Goal: Task Accomplishment & Management: Use online tool/utility

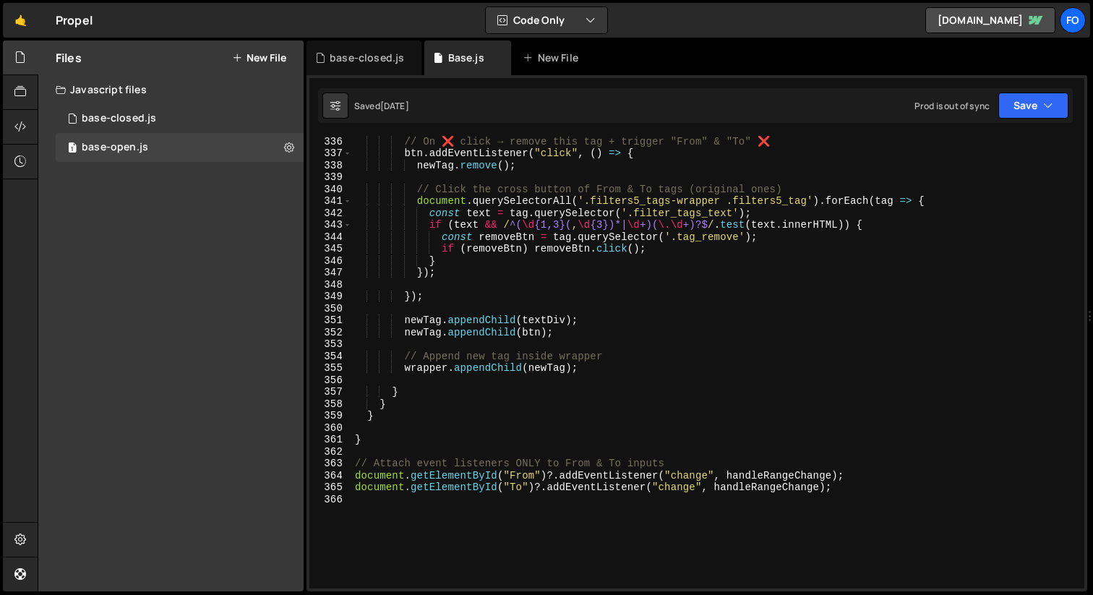
scroll to position [4203, 0]
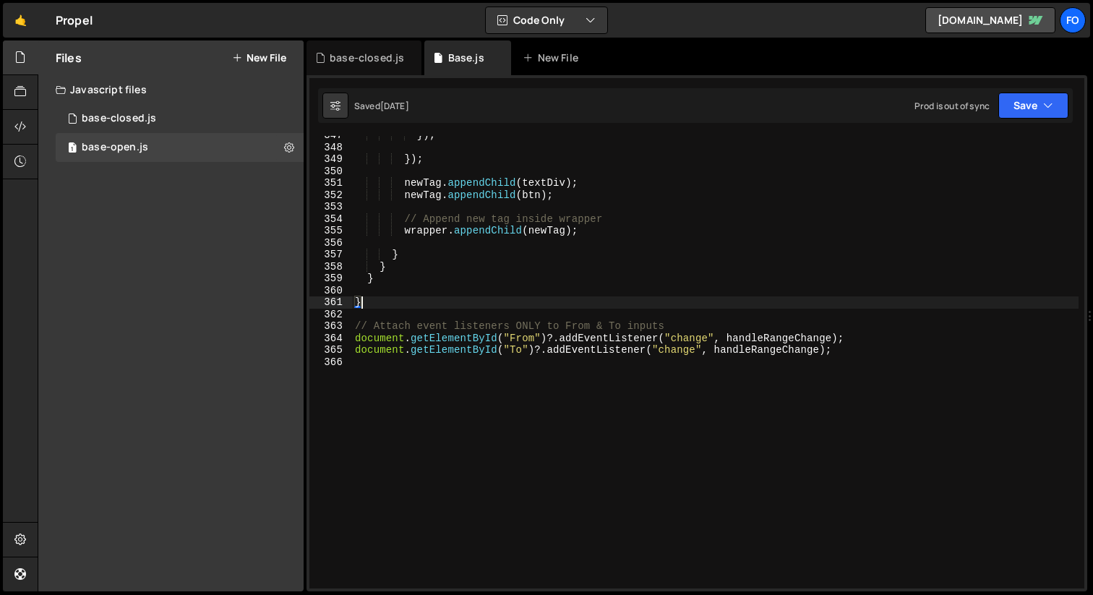
click at [456, 306] on div "}) ; }) ; newTag . appendChild ( textDiv ) ; newTag . appendChild ( btn ) ; // …" at bounding box center [715, 367] width 726 height 476
type textarea "}"
click at [553, 418] on div "}) ; }) ; newTag . appendChild ( textDiv ) ; newTag . appendChild ( btn ) ; // …" at bounding box center [715, 367] width 726 height 476
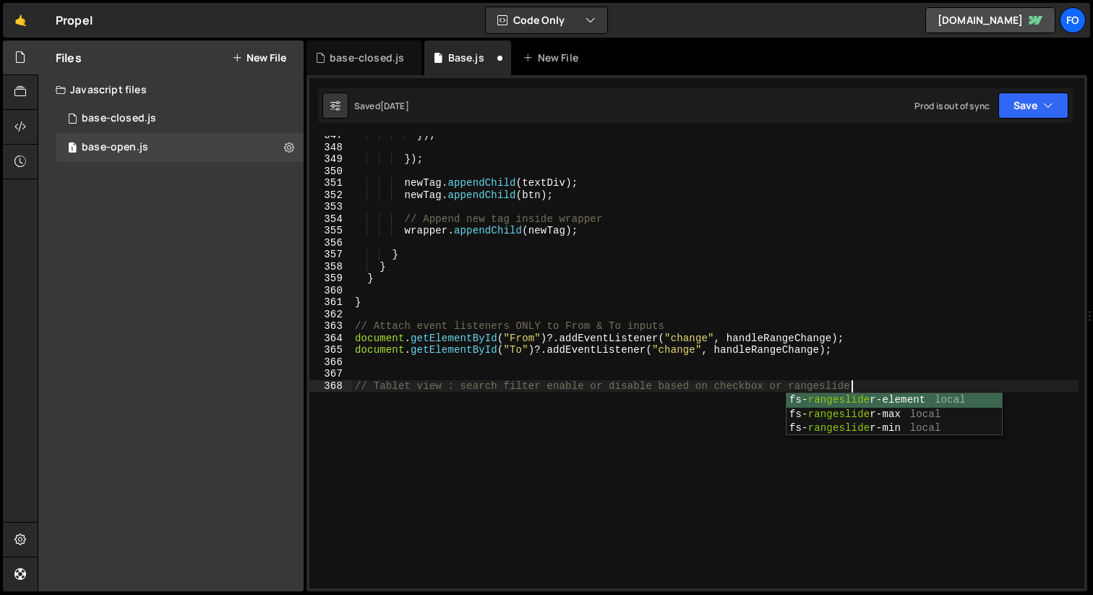
scroll to position [0, 34]
type textarea "// Tablet view : search filter enable or disable based on checkbox or fs-ranges…"
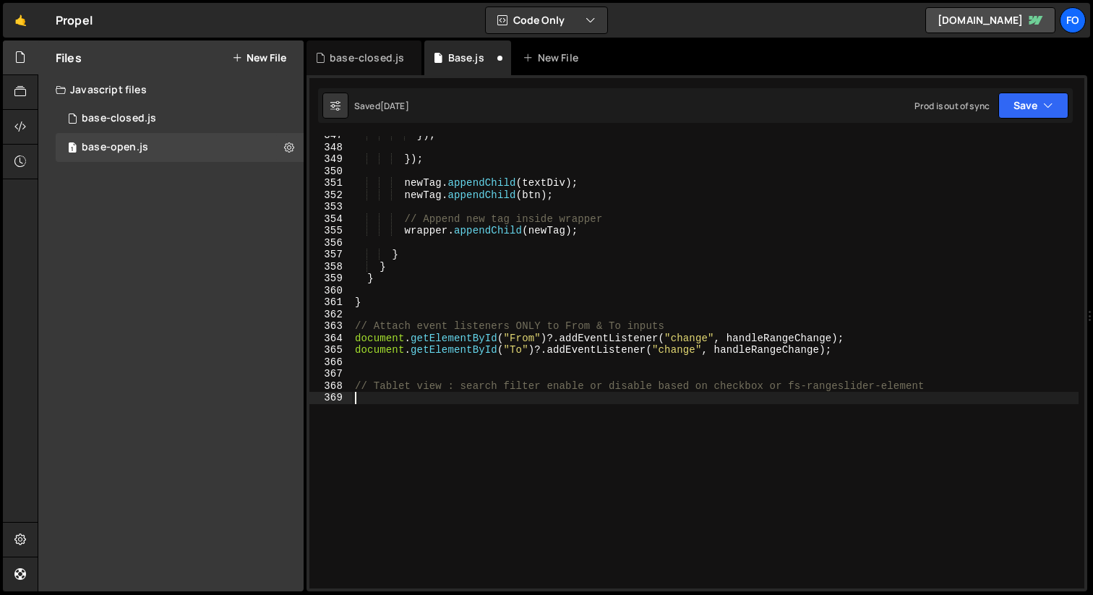
paste textarea "updateButtonState();"
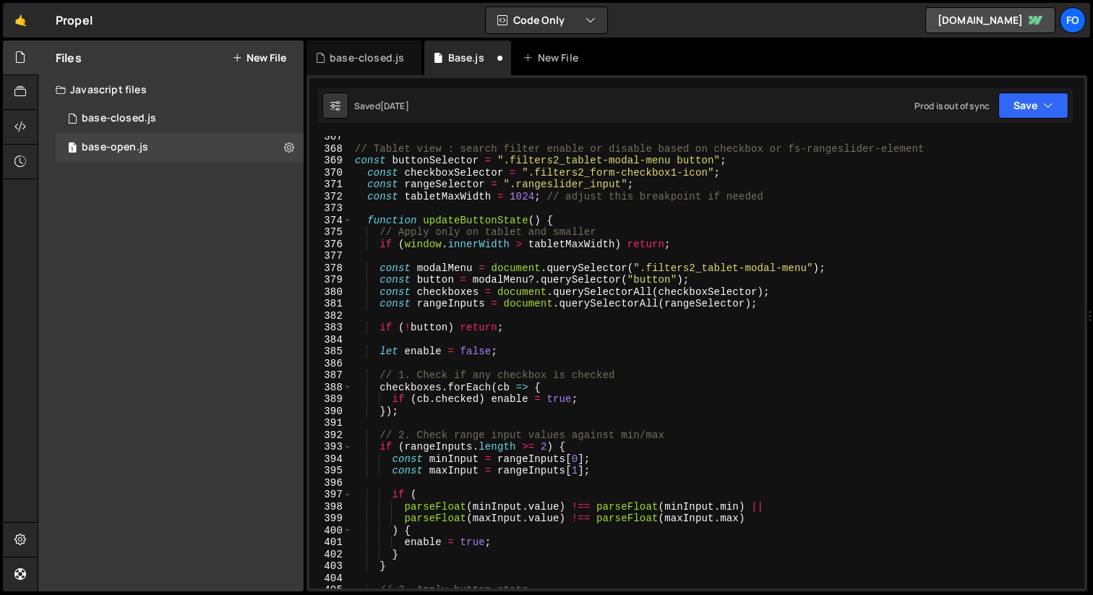
scroll to position [4358, 0]
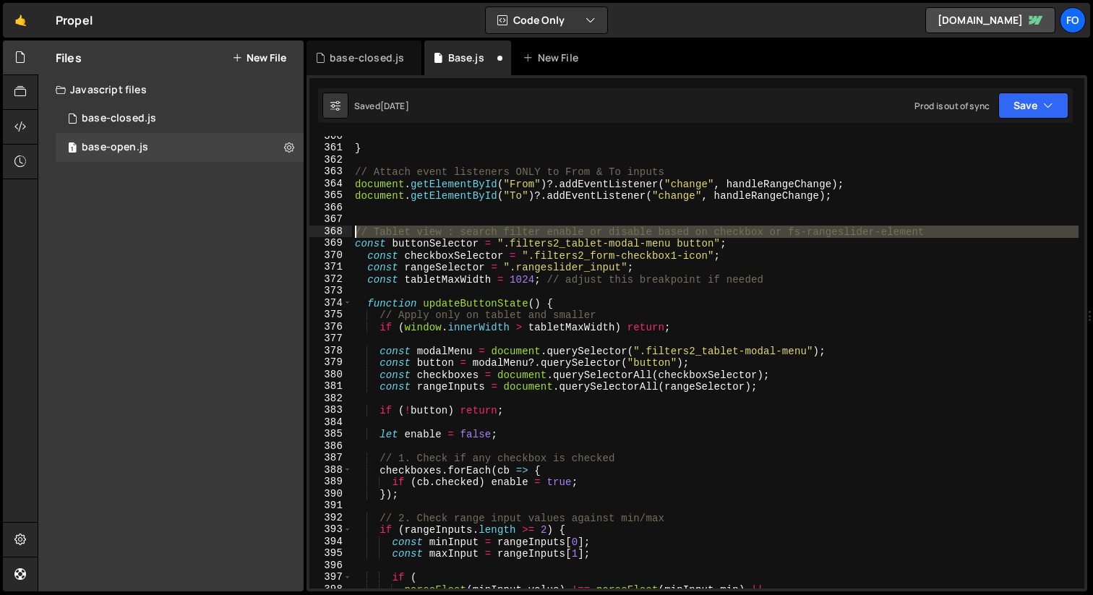
drag, startPoint x: 355, startPoint y: 243, endPoint x: 355, endPoint y: 233, distance: 9.4
click at [355, 233] on div "} // Attach event listeners ONLY to From & To inputs document . getElementById …" at bounding box center [715, 368] width 726 height 476
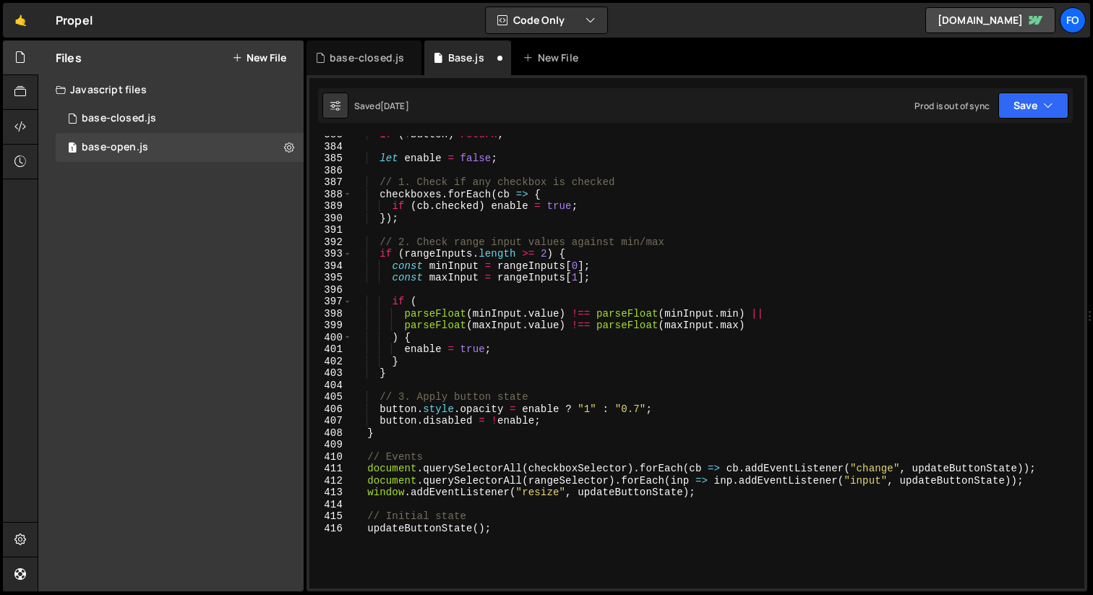
scroll to position [4635, 0]
click at [1023, 114] on button "Save" at bounding box center [1033, 105] width 70 height 26
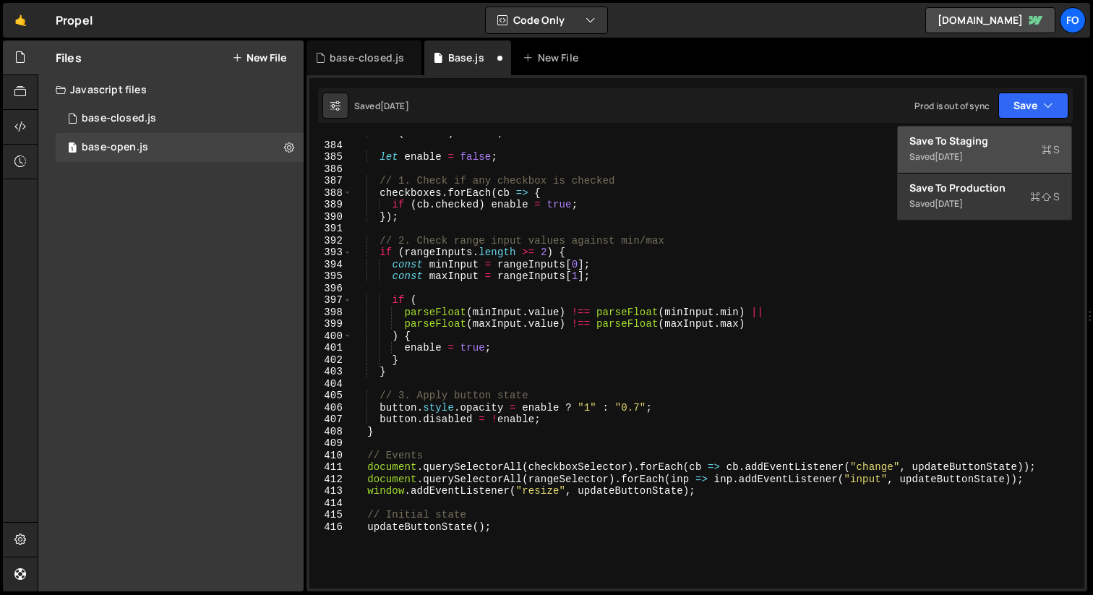
click at [988, 154] on div "Saved [DATE]" at bounding box center [984, 156] width 150 height 17
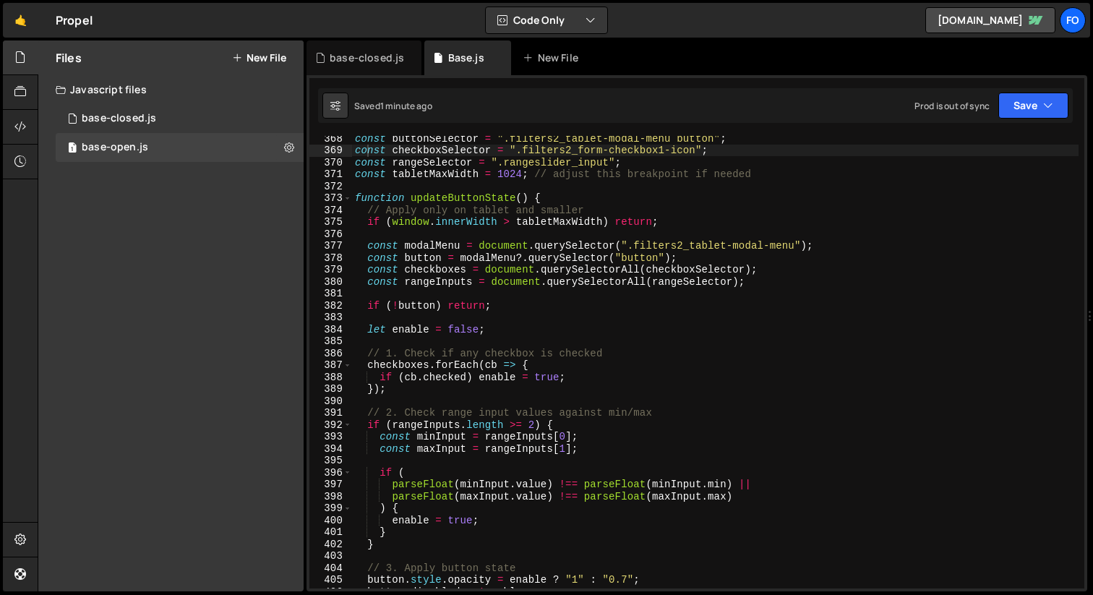
scroll to position [4450, 0]
click at [628, 258] on div "const buttonSelector = ".filters2_tablet-modal-menu button" ; const checkboxSel…" at bounding box center [715, 370] width 726 height 476
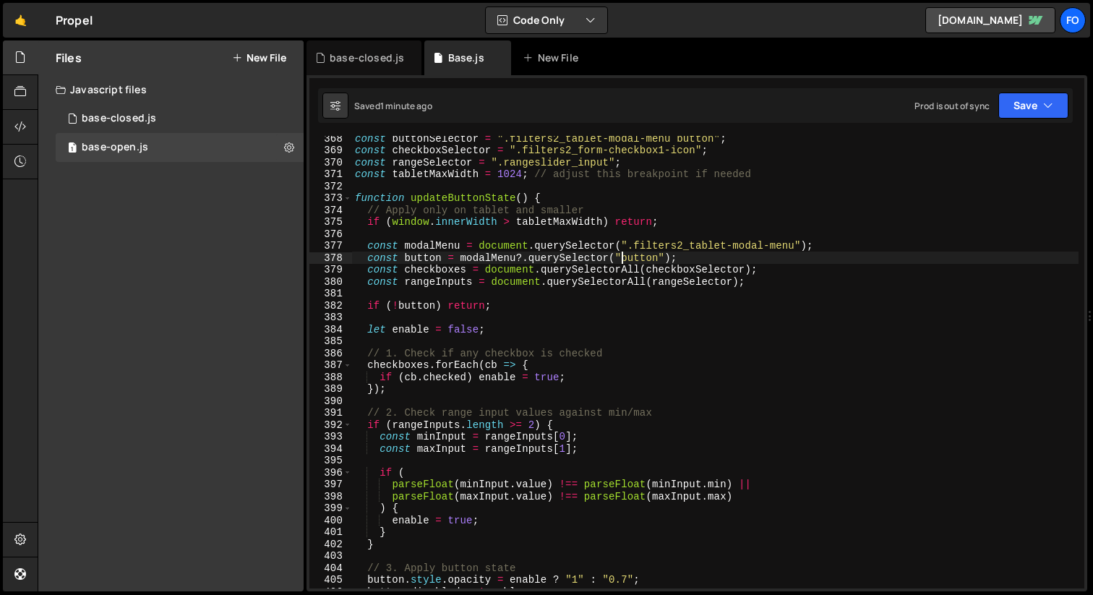
scroll to position [0, 19]
click at [1035, 104] on button "Save" at bounding box center [1033, 105] width 70 height 26
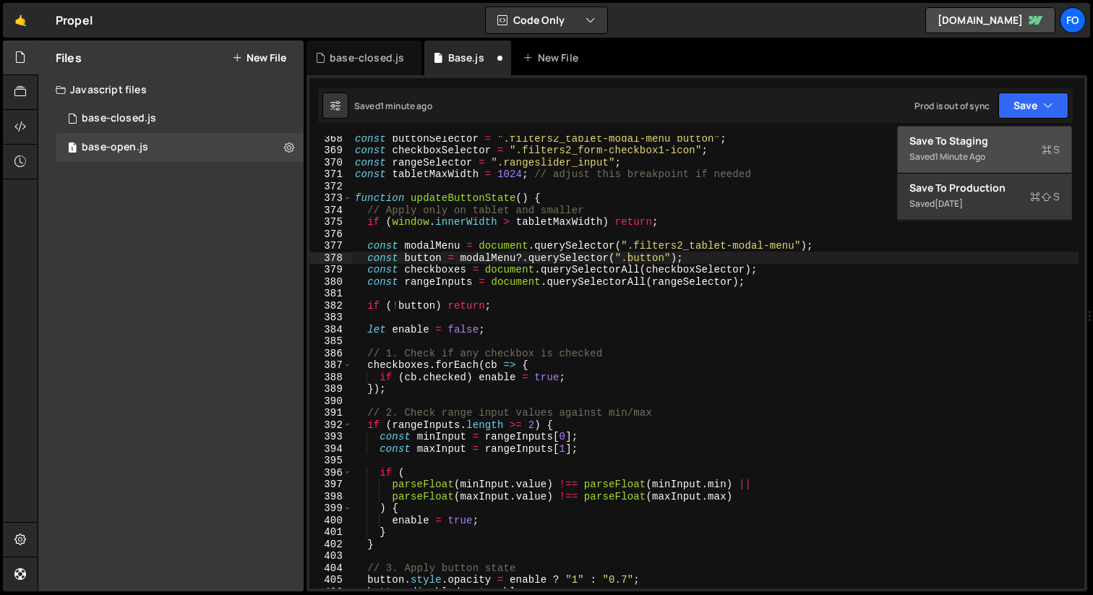
click at [1003, 138] on div "Save to Staging S" at bounding box center [984, 141] width 150 height 14
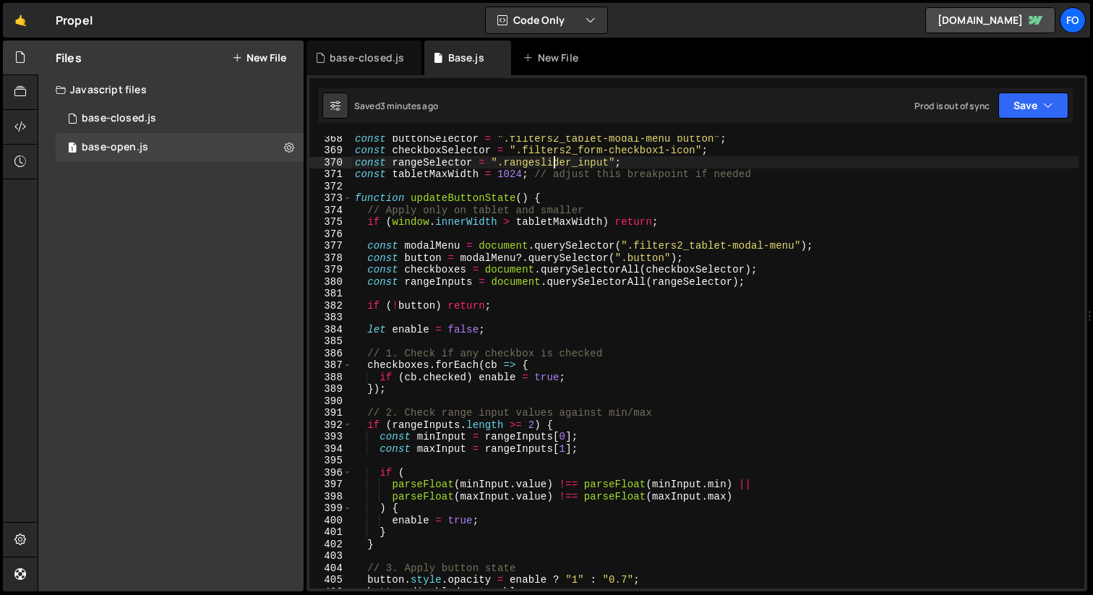
scroll to position [0, 18]
click at [553, 160] on div "const buttonSelector = ".filters2_tablet-modal-menu button" ; const checkboxSel…" at bounding box center [715, 370] width 726 height 476
paste textarea "handle"
click at [1029, 108] on button "Save" at bounding box center [1033, 105] width 70 height 26
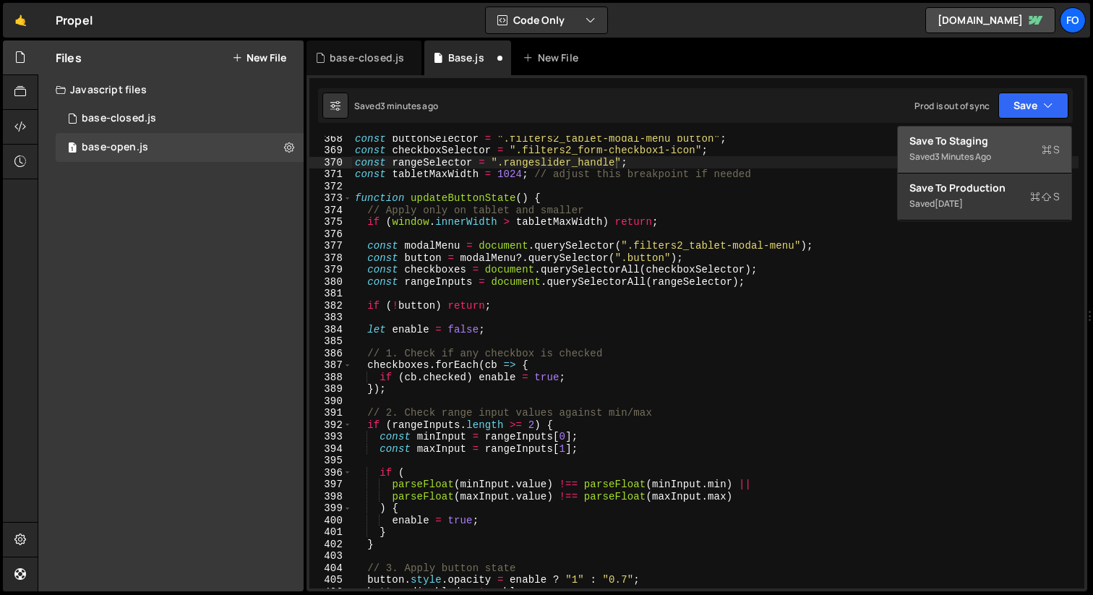
click at [1009, 141] on div "Save to Staging S" at bounding box center [984, 141] width 150 height 14
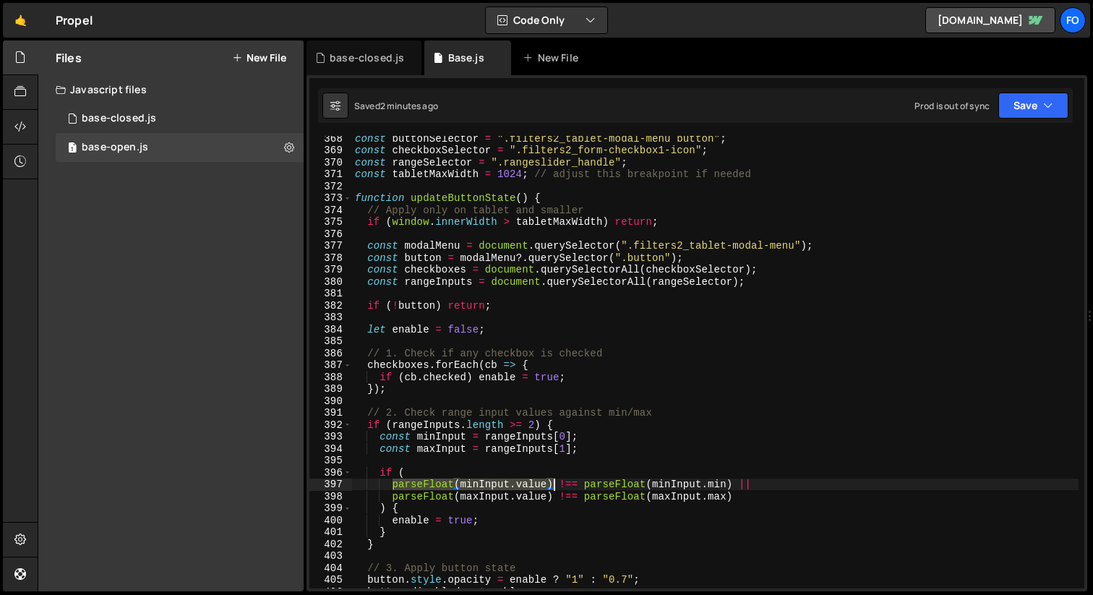
drag, startPoint x: 392, startPoint y: 488, endPoint x: 551, endPoint y: 486, distance: 159.0
click at [551, 486] on div "const buttonSelector = ".filters2_tablet-modal-menu button" ; const checkboxSel…" at bounding box center [715, 370] width 726 height 476
paste textarea ".getAttribute('aria-valuenow');"
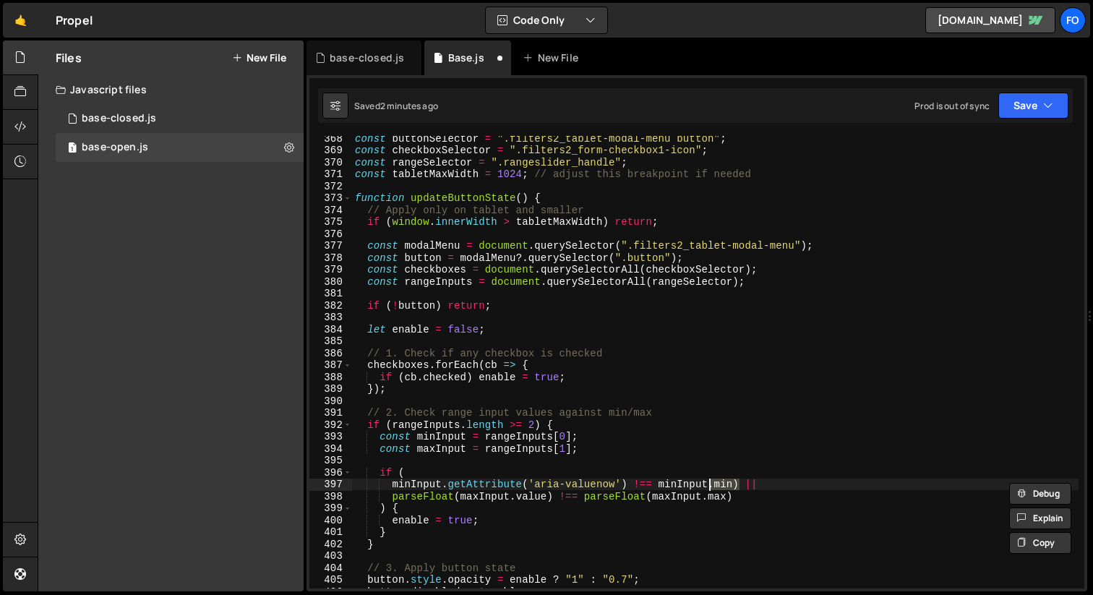
paste textarea "getAttribute('aria-valuenow');"
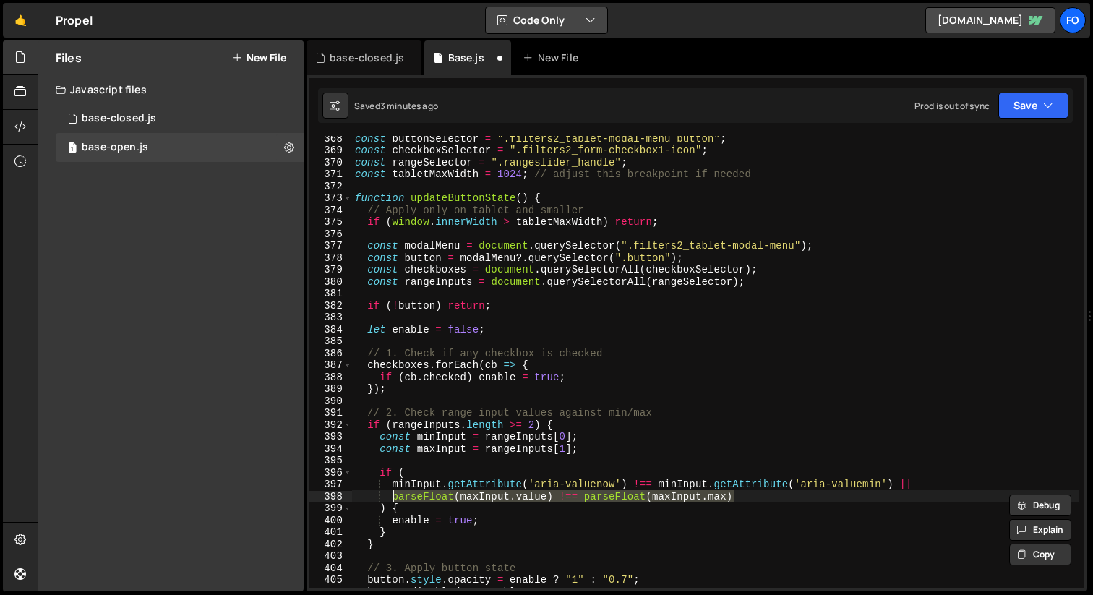
paste textarea "minInput.getAttribute('aria-valuenow') !== minInput.getAttribute('aria-valuemin'"
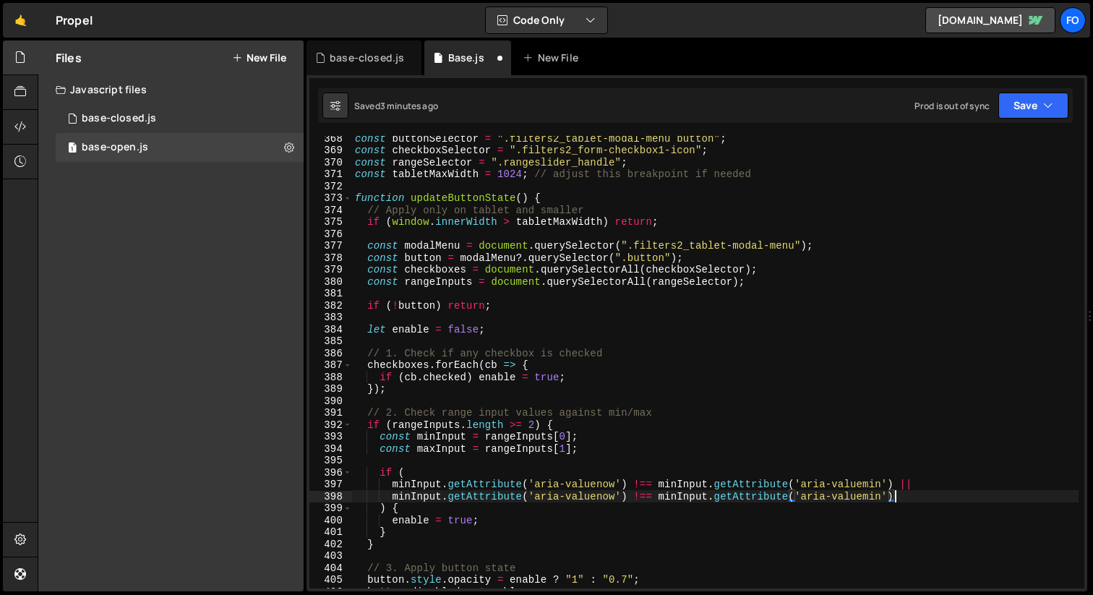
click at [423, 494] on div "const buttonSelector = ".filters2_tablet-modal-menu button" ; const checkboxSel…" at bounding box center [715, 370] width 726 height 476
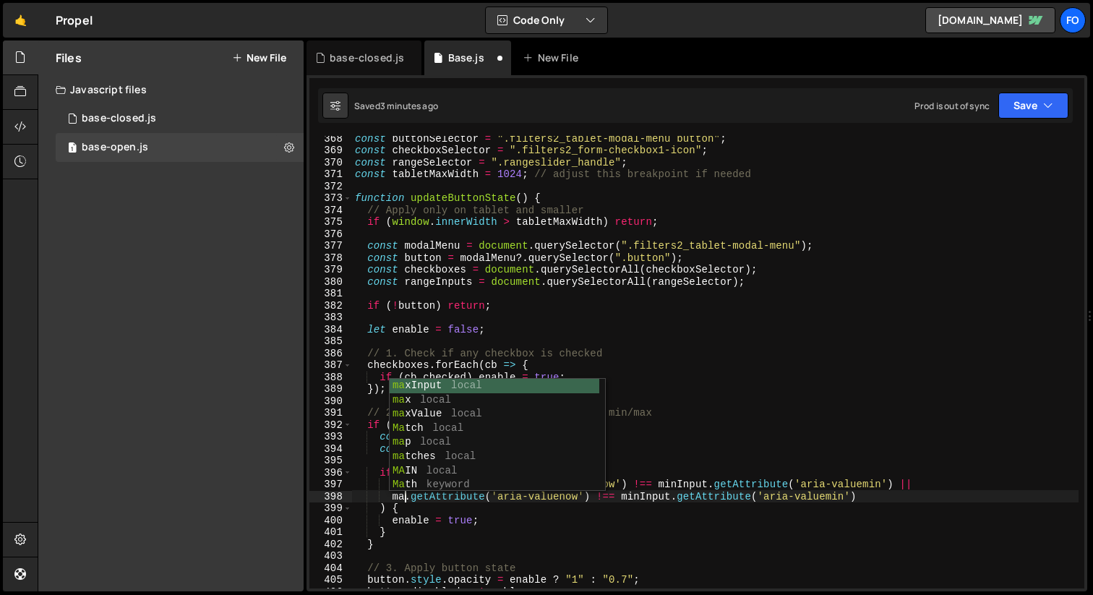
scroll to position [0, 4]
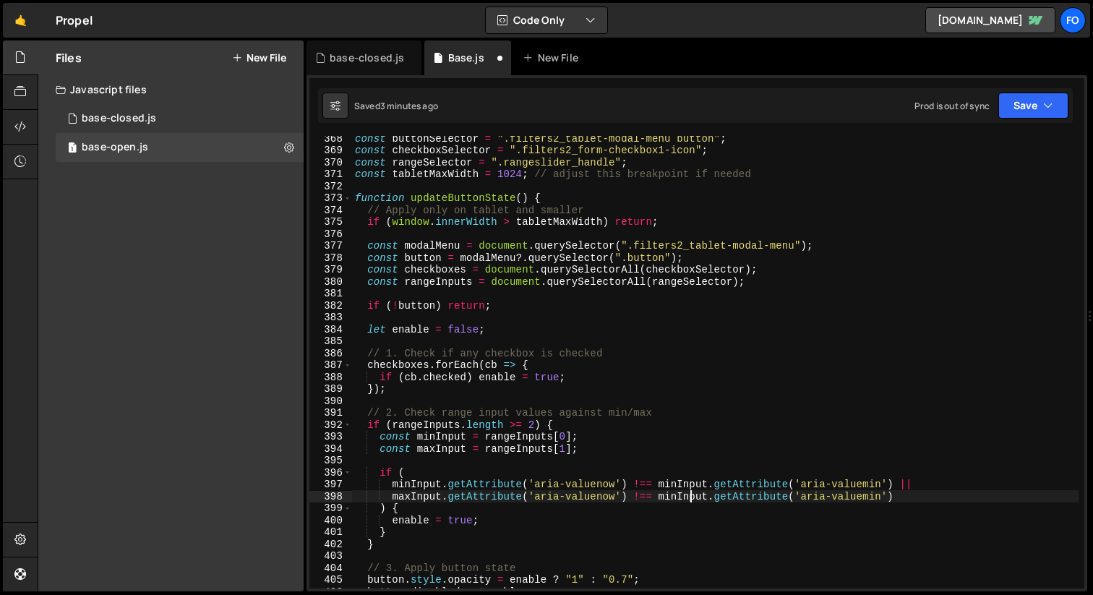
click at [689, 496] on div "const buttonSelector = ".filters2_tablet-modal-menu button" ; const checkboxSel…" at bounding box center [715, 370] width 726 height 476
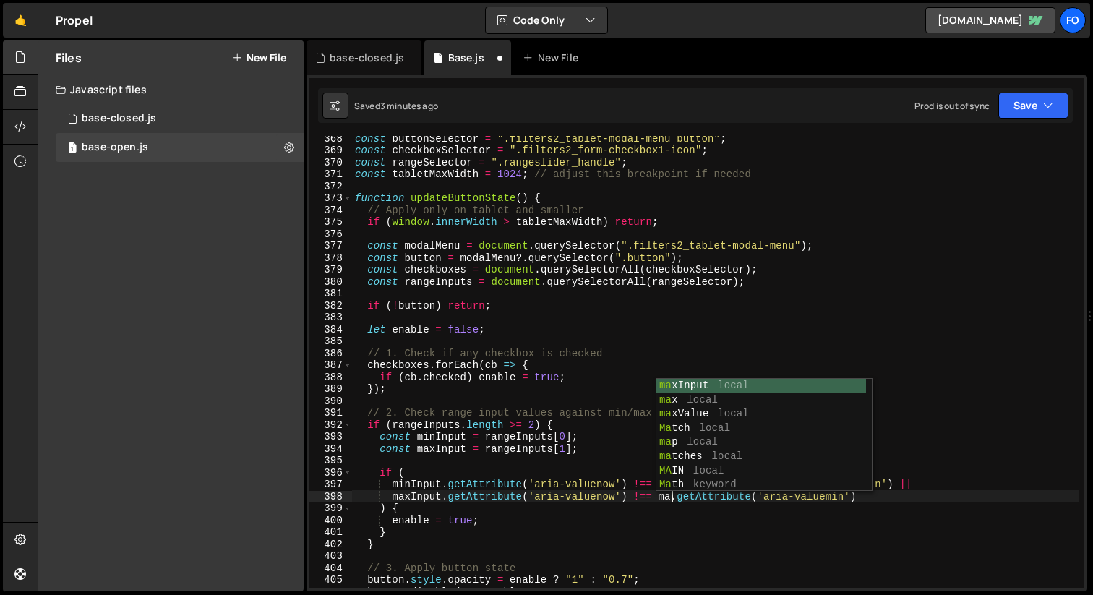
scroll to position [0, 22]
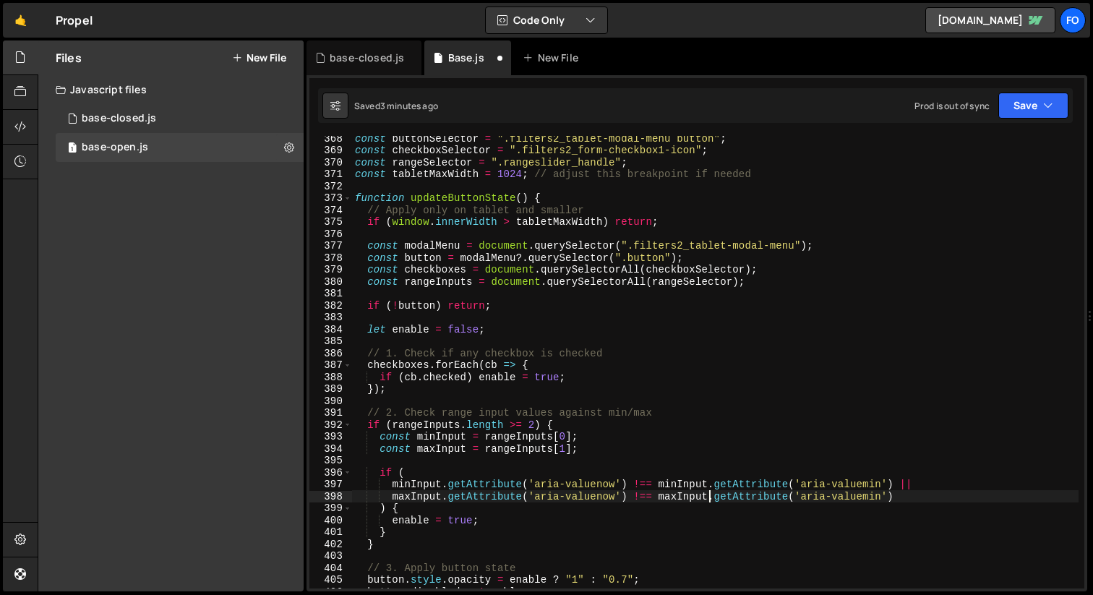
click at [884, 496] on div "const buttonSelector = ".filters2_tablet-modal-menu button" ; const checkboxSel…" at bounding box center [715, 370] width 726 height 476
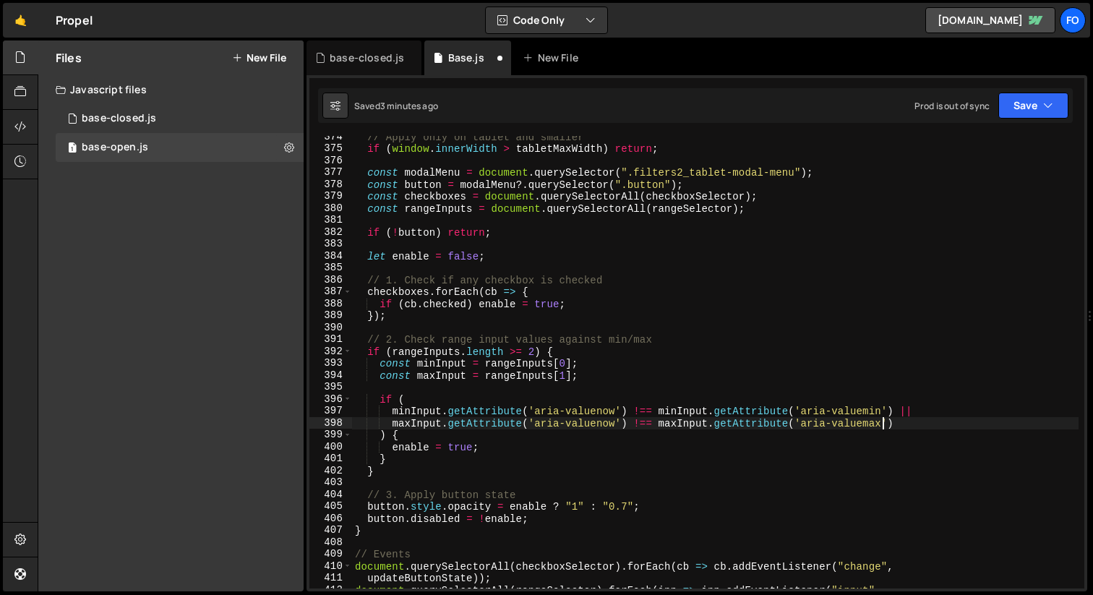
scroll to position [4591, 0]
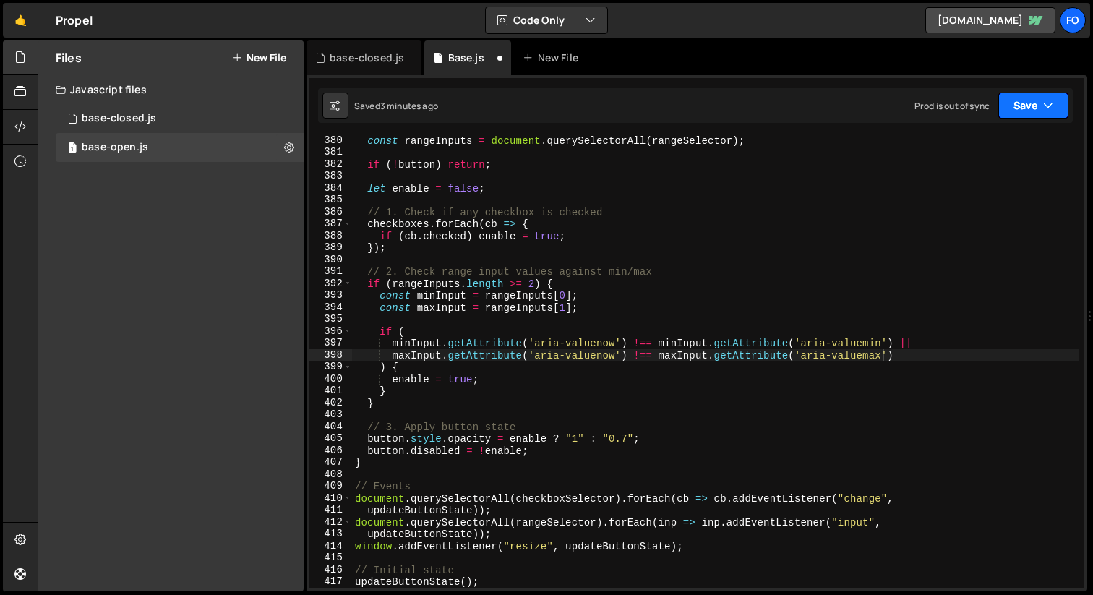
click at [1036, 104] on button "Save" at bounding box center [1033, 105] width 70 height 26
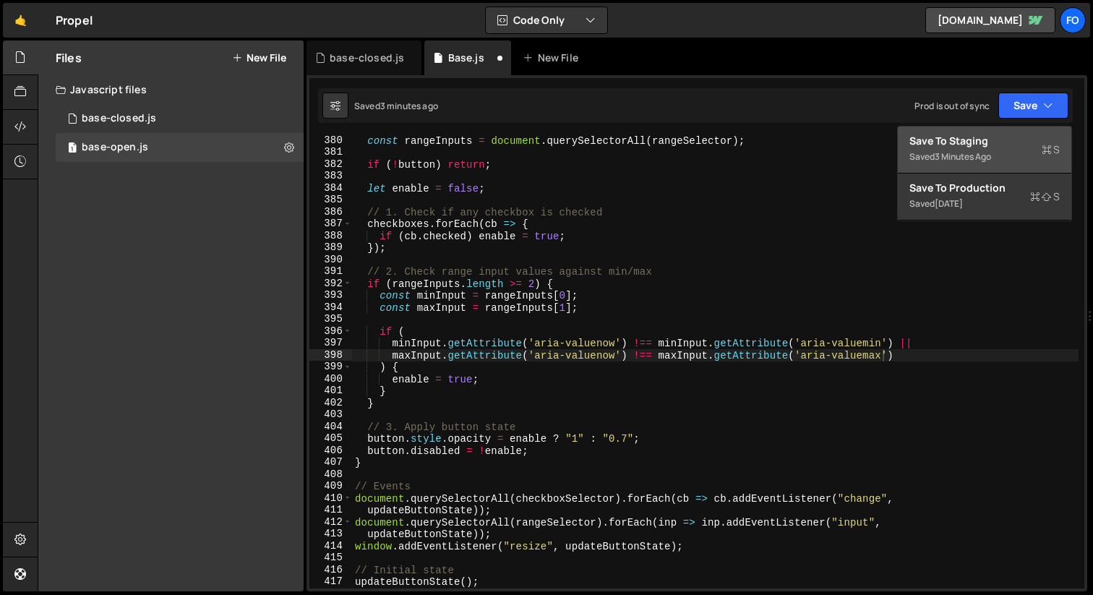
click at [994, 131] on button "Save to Staging S Saved 3 minutes ago" at bounding box center [983, 149] width 173 height 47
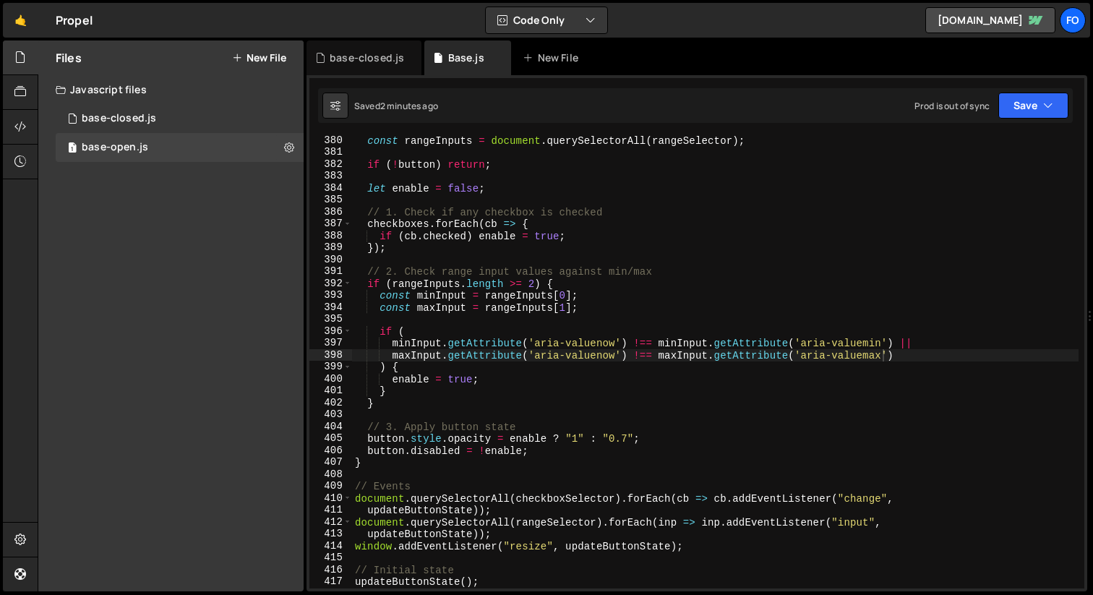
click at [393, 343] on div "const rangeInputs = document . querySelectorAll ( rangeSelector ) ; if ( ! butt…" at bounding box center [715, 372] width 726 height 476
paste textarea "parseFloat("
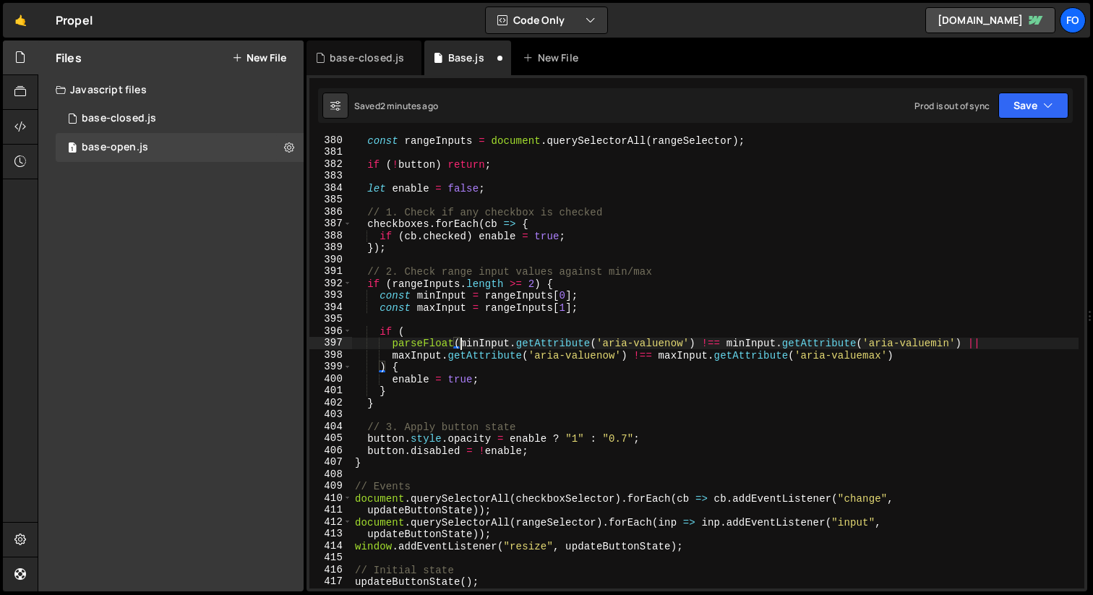
click at [391, 359] on div "const rangeInputs = document . querySelectorAll ( rangeSelector ) ; if ( ! butt…" at bounding box center [715, 372] width 726 height 476
paste textarea "parseFloat("
click at [697, 340] on div "const rangeInputs = document . querySelectorAll ( rangeSelector ) ; if ( ! butt…" at bounding box center [715, 372] width 726 height 476
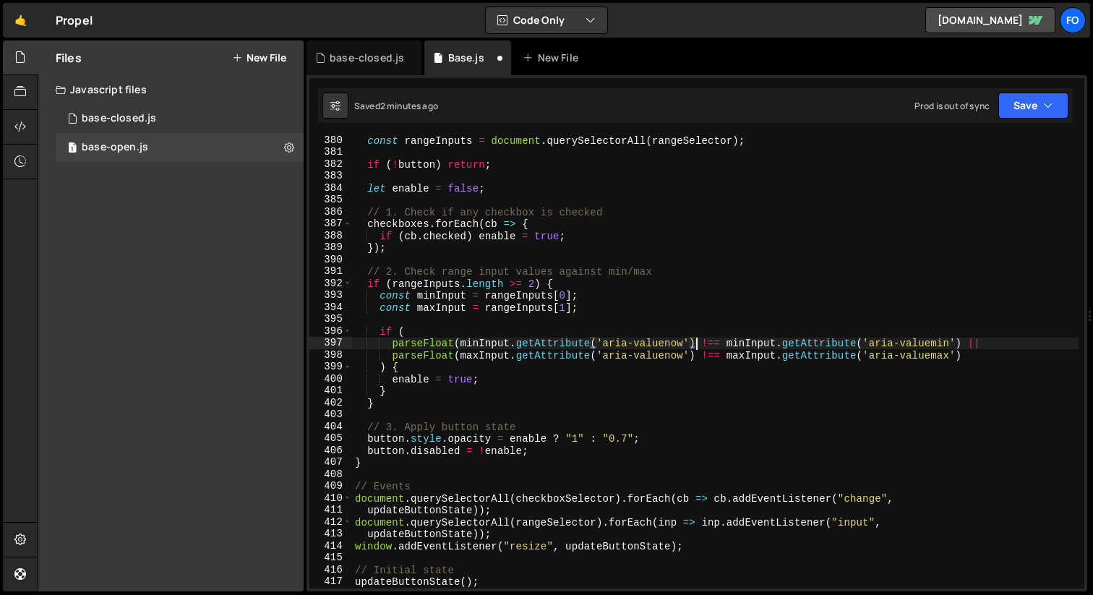
scroll to position [0, 25]
click at [731, 344] on div "const rangeInputs = document . querySelectorAll ( rangeSelector ) ; if ( ! butt…" at bounding box center [715, 372] width 726 height 476
paste textarea "parseFloat("
click at [733, 359] on div "const rangeInputs = document . querySelectorAll ( rangeSelector ) ; if ( ! butt…" at bounding box center [715, 372] width 726 height 476
paste textarea "parseFloat("
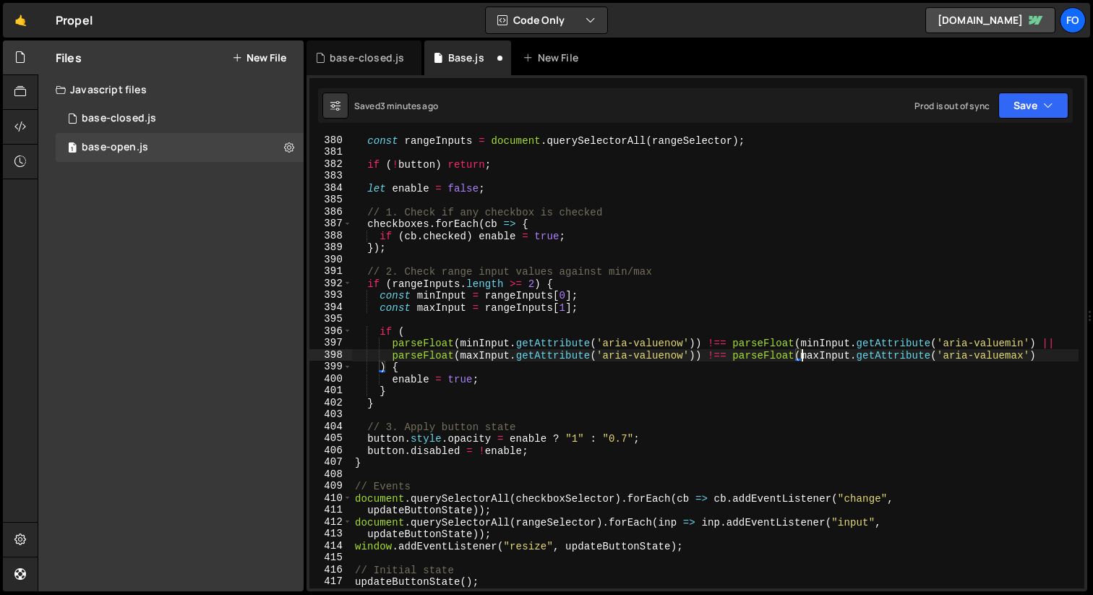
click at [1038, 341] on div "const rangeInputs = document . querySelectorAll ( rangeSelector ) ; if ( ! butt…" at bounding box center [715, 372] width 726 height 476
click at [1057, 98] on button "Save" at bounding box center [1033, 105] width 70 height 26
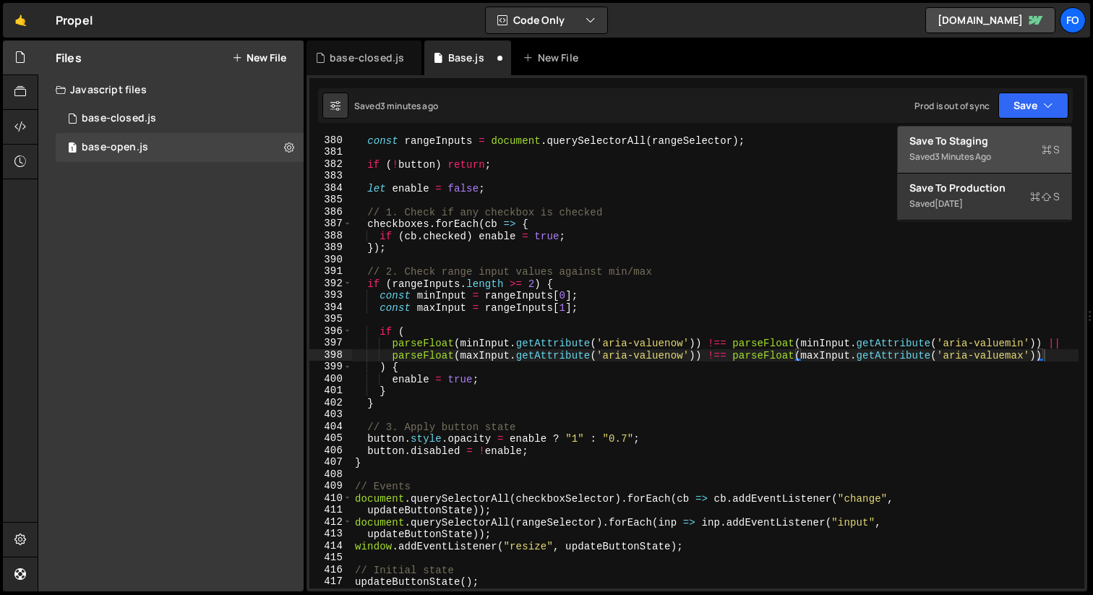
click at [983, 158] on div "3 minutes ago" at bounding box center [962, 156] width 56 height 12
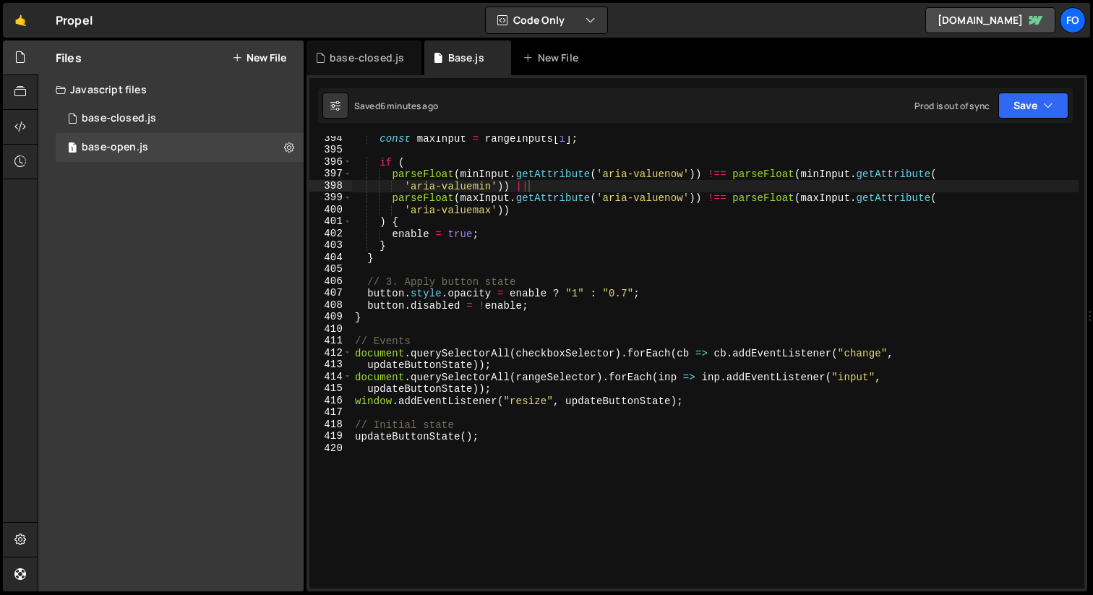
scroll to position [0, 36]
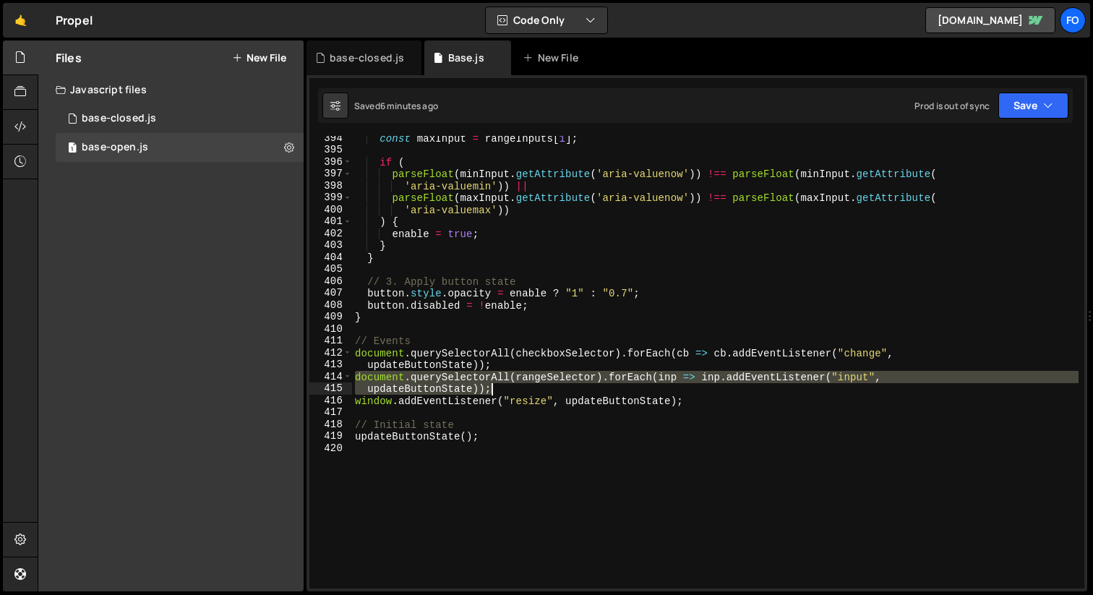
drag, startPoint x: 352, startPoint y: 374, endPoint x: 512, endPoint y: 391, distance: 160.6
click at [512, 391] on div "const maxInput = rangeInputs [ 1 ] ; if ( parseFloat ( minInput . getAttribute …" at bounding box center [715, 370] width 726 height 476
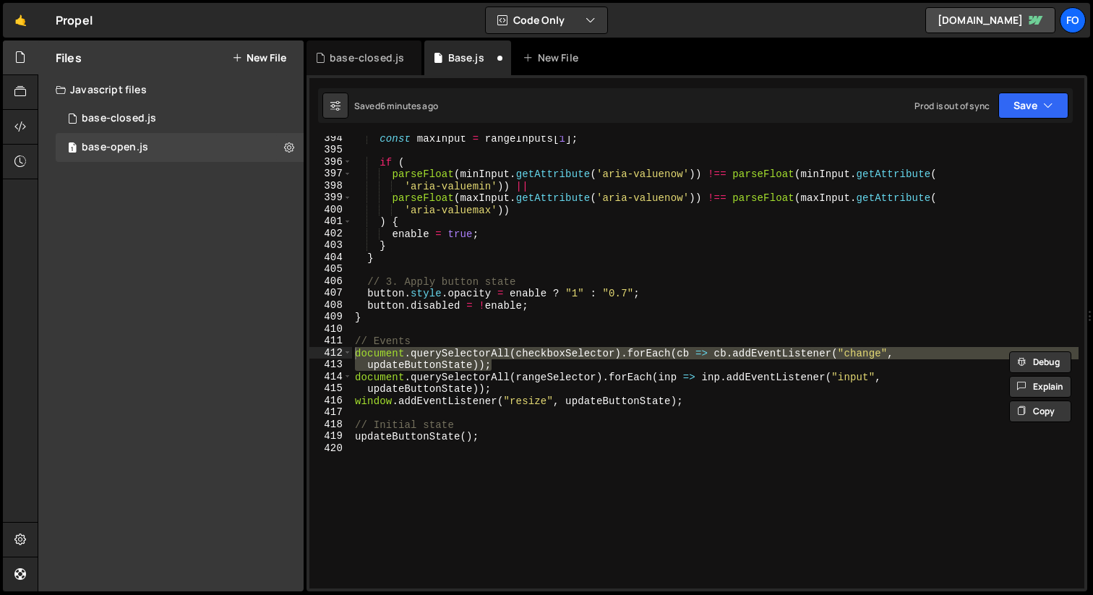
drag, startPoint x: 517, startPoint y: 371, endPoint x: 1092, endPoint y: 0, distance: 684.3
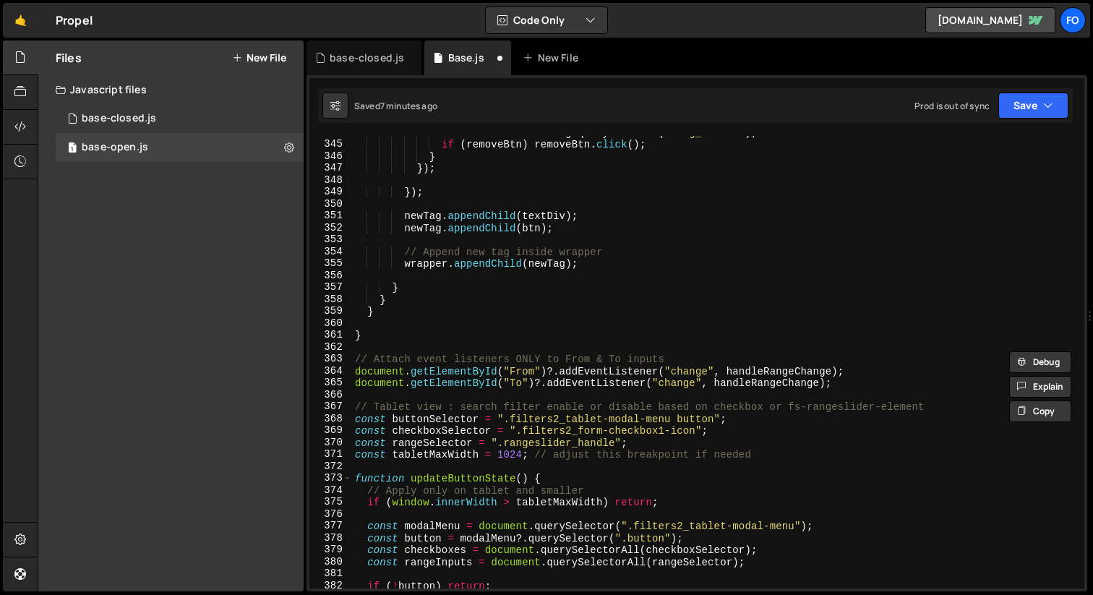
scroll to position [4186, 0]
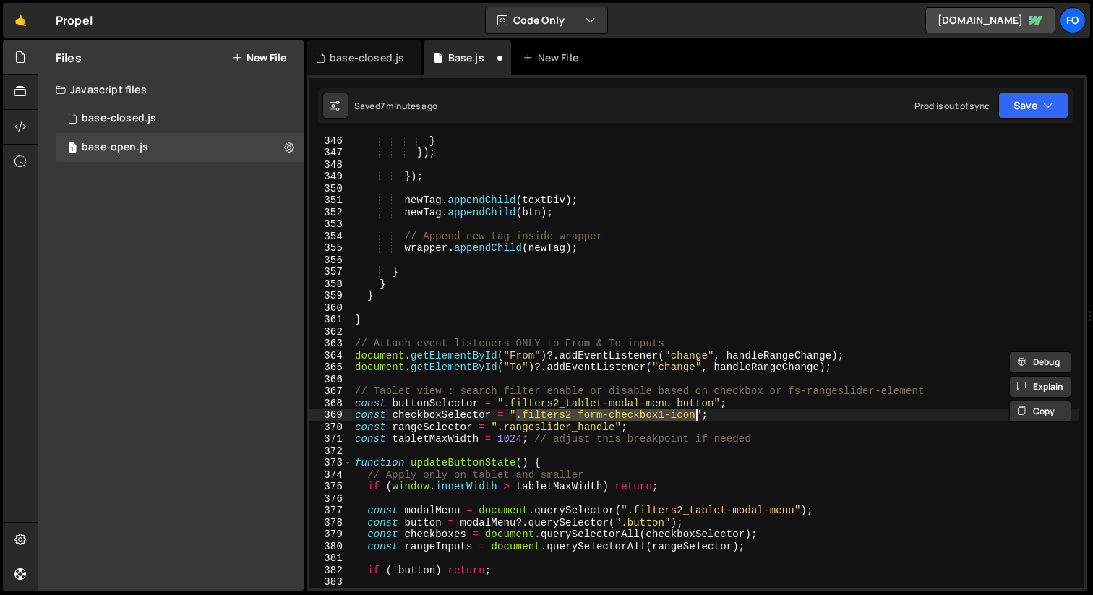
drag, startPoint x: 517, startPoint y: 417, endPoint x: 696, endPoint y: 415, distance: 179.2
click at [696, 415] on div "} }) ; }) ; newTag . appendChild ( textDiv ) ; newTag . appendChild ( btn ) ; /…" at bounding box center [715, 372] width 726 height 476
paste textarea "input[type="checkbox"]"
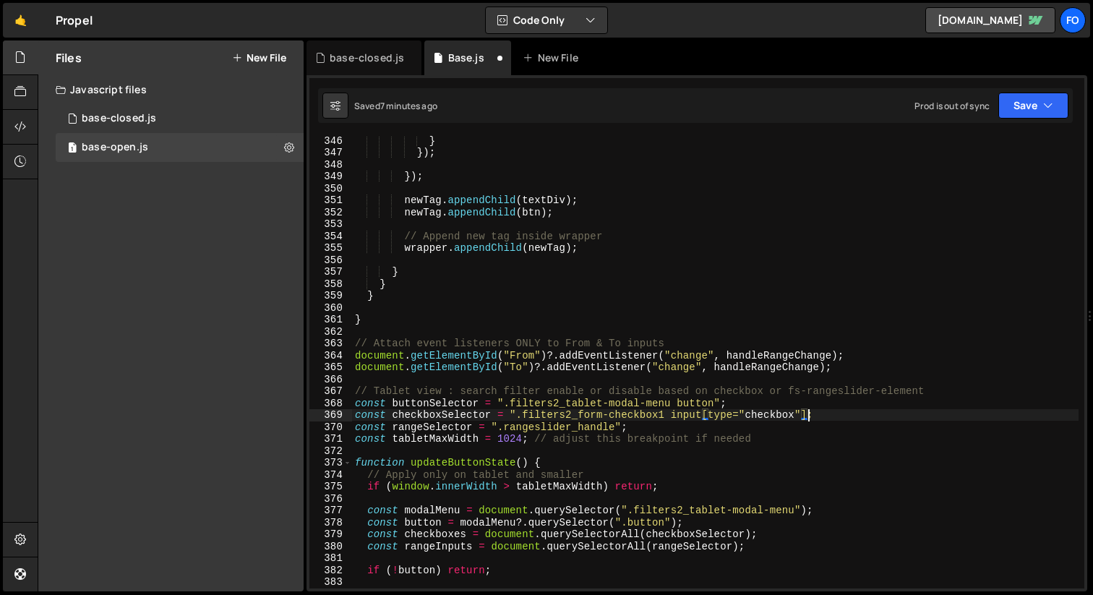
scroll to position [0, 32]
drag, startPoint x: 515, startPoint y: 414, endPoint x: 527, endPoint y: 414, distance: 11.6
click at [515, 414] on div "} }) ; }) ; newTag . appendChild ( textDiv ) ; newTag . appendChild ( btn ) ; /…" at bounding box center [715, 372] width 726 height 476
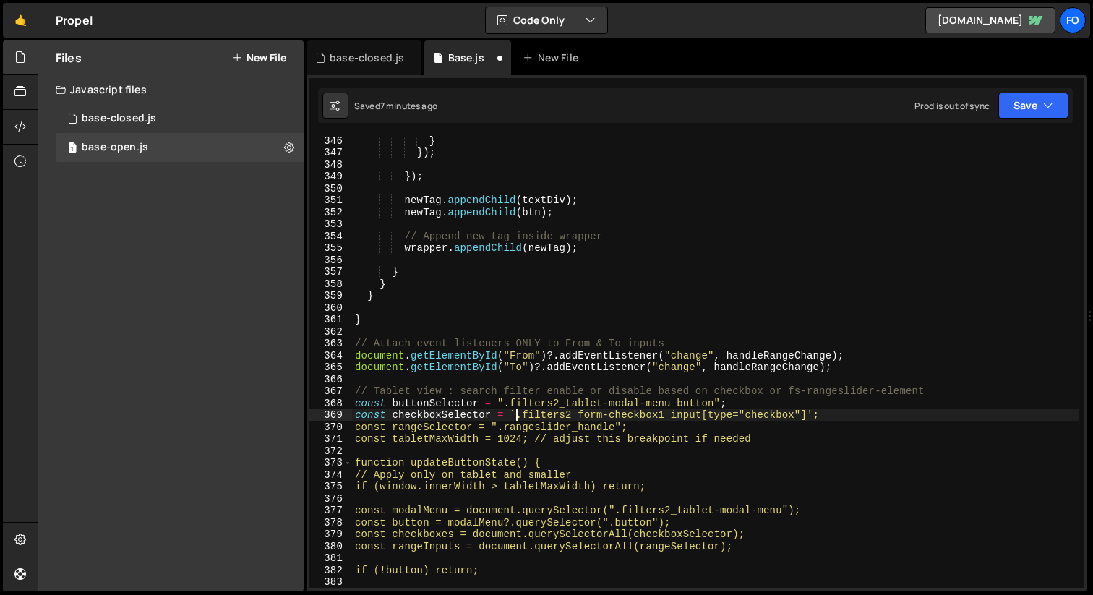
drag, startPoint x: 814, startPoint y: 412, endPoint x: 828, endPoint y: 409, distance: 14.7
click at [814, 412] on div "} }) ; }) ; newTag . appendChild ( textDiv ) ; newTag . appendChild ( btn ) ; /…" at bounding box center [715, 372] width 726 height 476
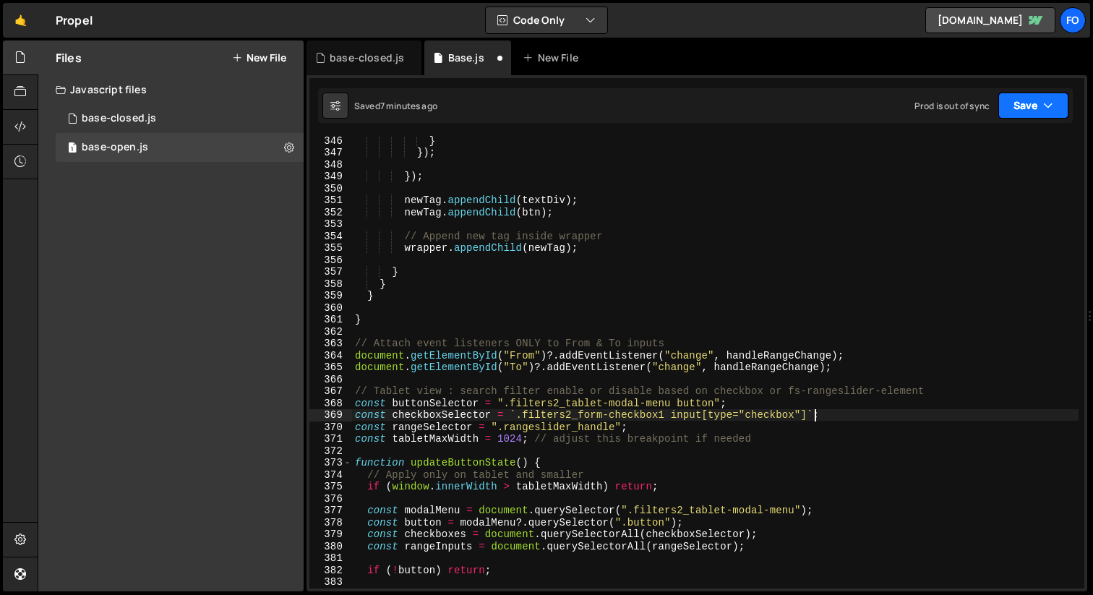
click at [1020, 102] on button "Save" at bounding box center [1033, 105] width 70 height 26
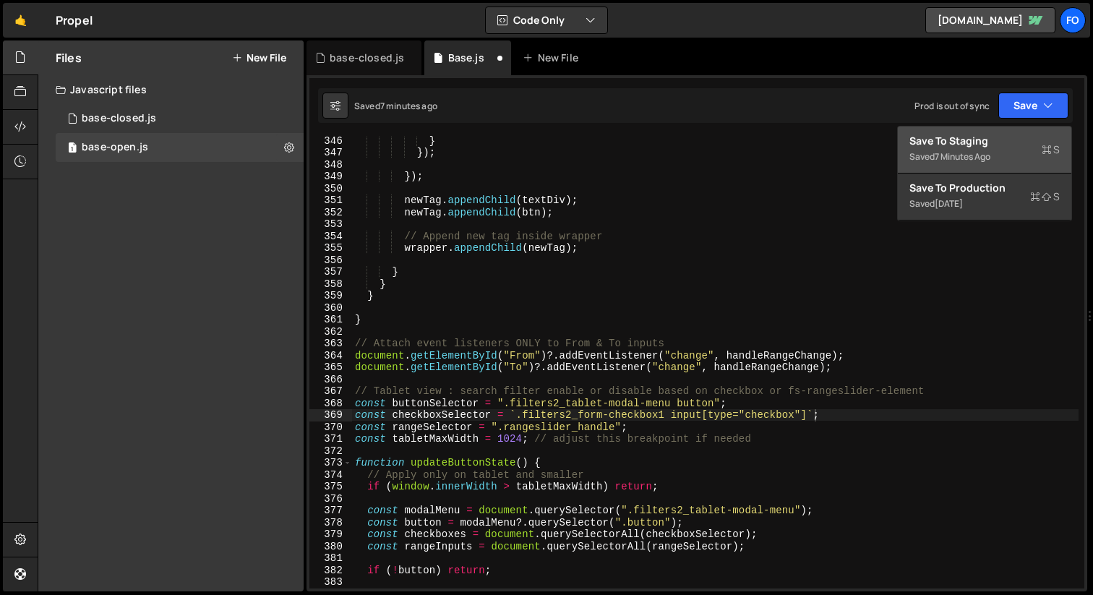
click at [982, 150] on div "7 minutes ago" at bounding box center [962, 156] width 56 height 12
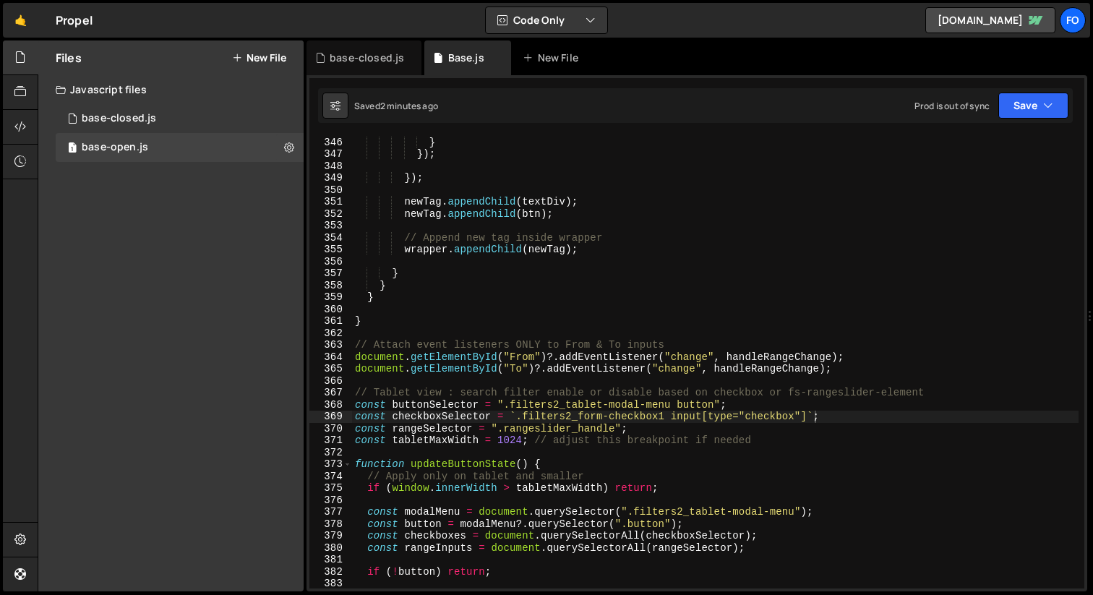
scroll to position [0, 18]
click at [598, 428] on div "if ( removeBtn ) removeBtn . click ( ) ; } }) ; }) ; newTag . appendChild ( tex…" at bounding box center [715, 362] width 726 height 476
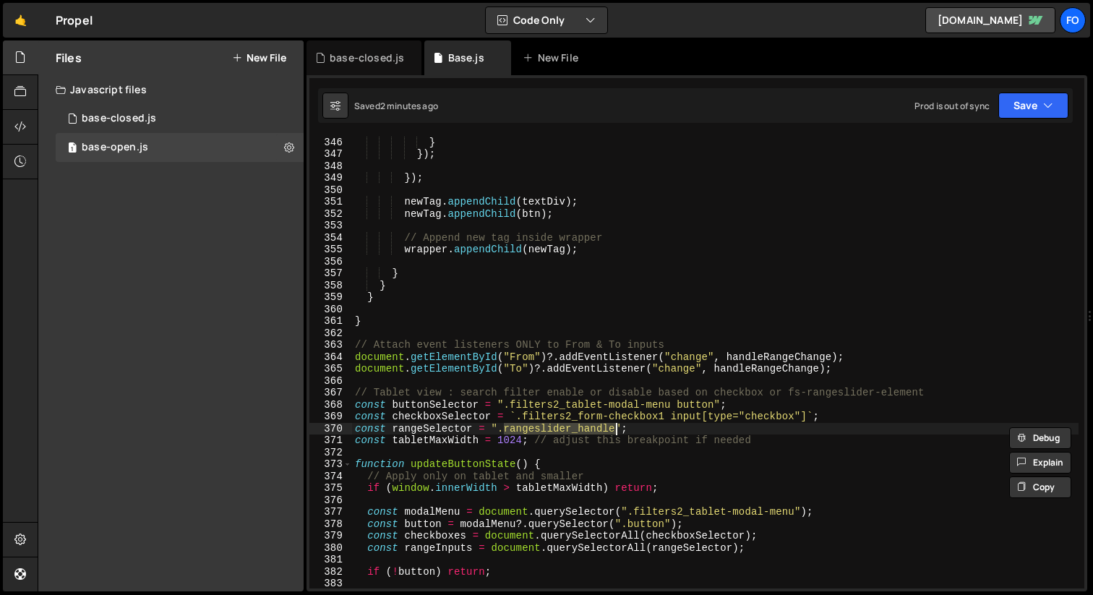
paste textarea "input"
click at [1030, 112] on button "Save" at bounding box center [1033, 105] width 70 height 26
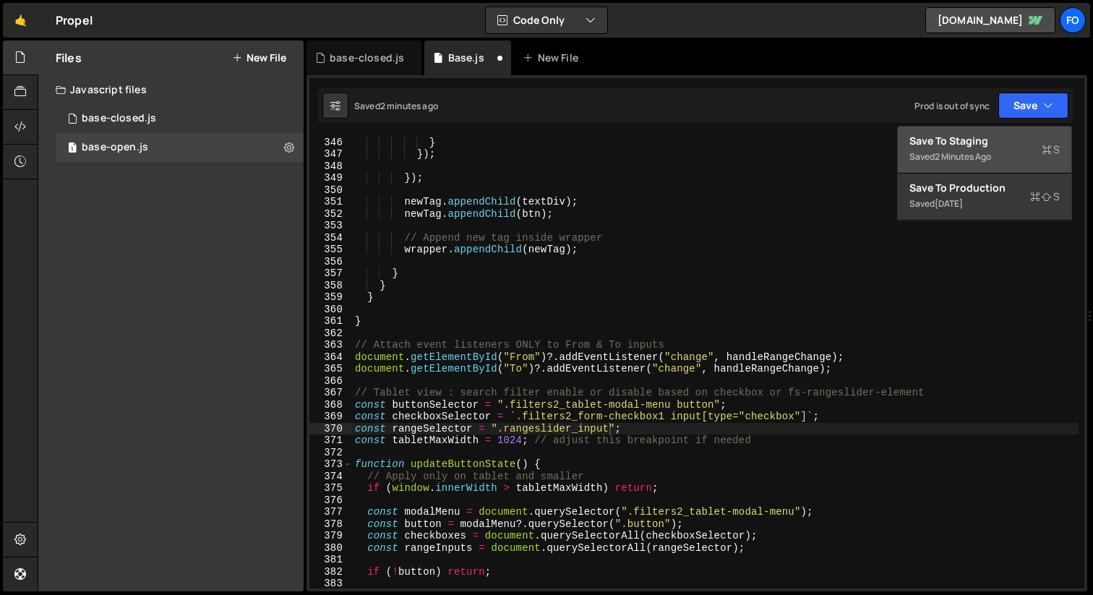
click at [971, 146] on div "Save to Staging S" at bounding box center [984, 141] width 150 height 14
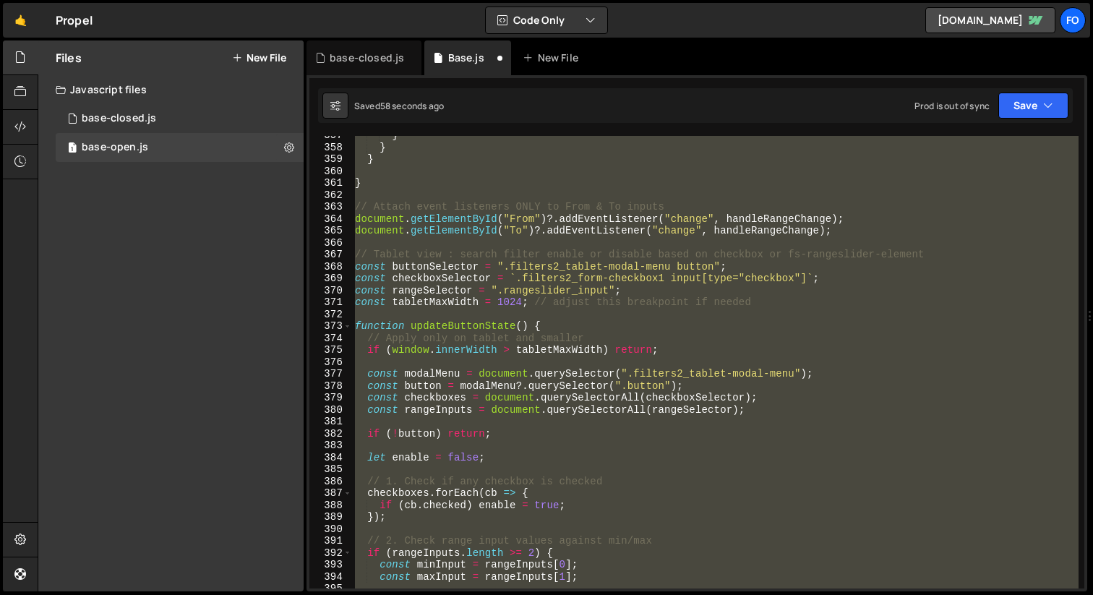
scroll to position [0, 8]
click at [692, 296] on div "} } } } // Attach event listeners ONLY to From & To inputs document . getElemen…" at bounding box center [715, 362] width 726 height 452
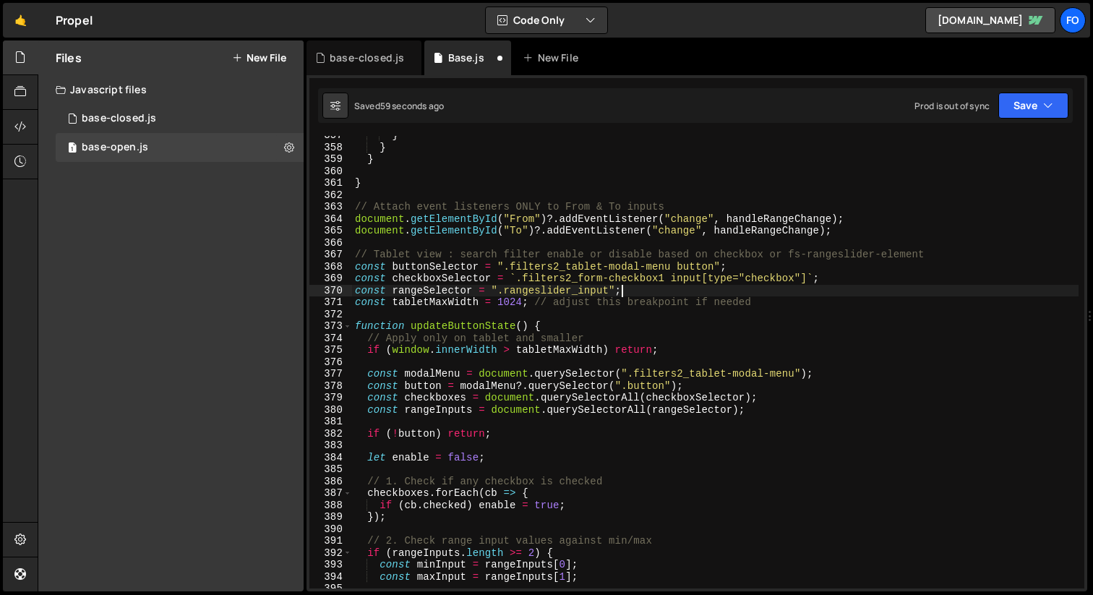
type textarea "const rangeSelector = ".rangeslider_handle";"
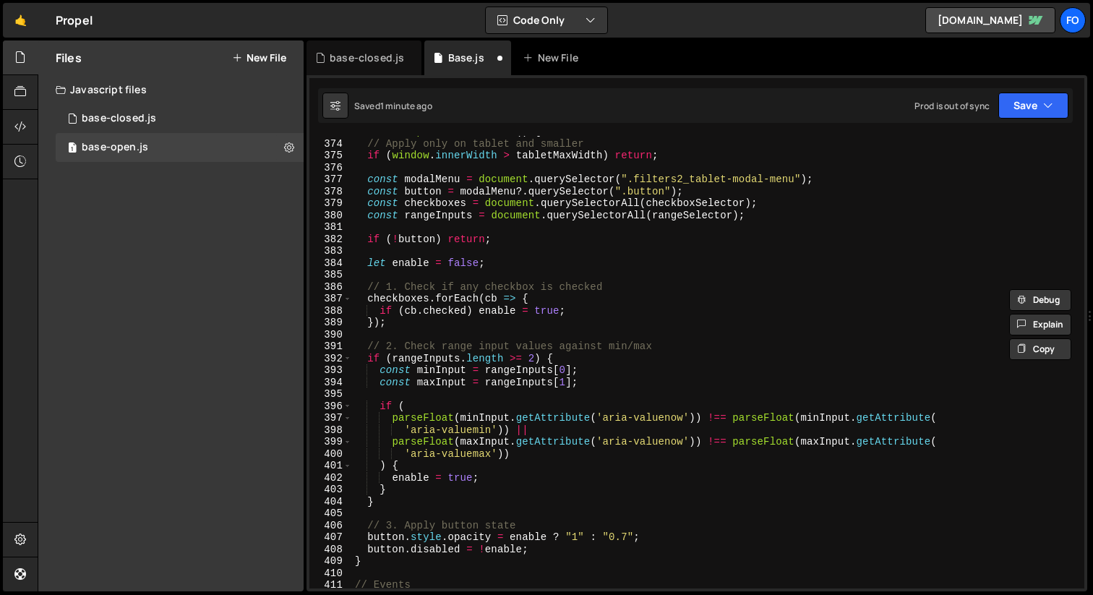
scroll to position [4643, 0]
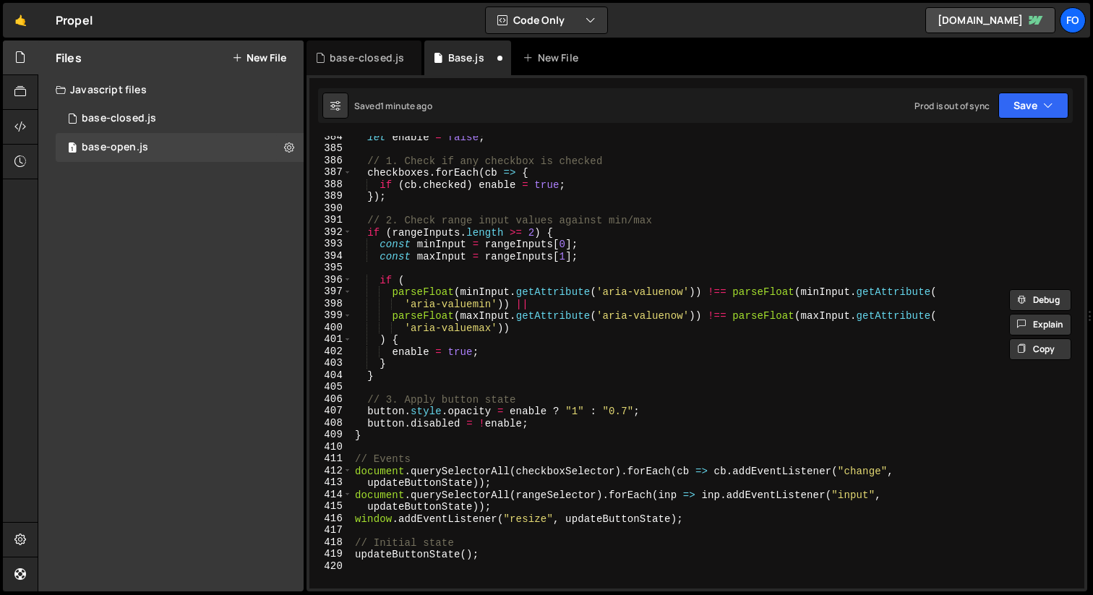
click at [511, 561] on div "let enable = false ; // 1. Check if any checkbox is checked checkboxes . forEac…" at bounding box center [715, 369] width 726 height 476
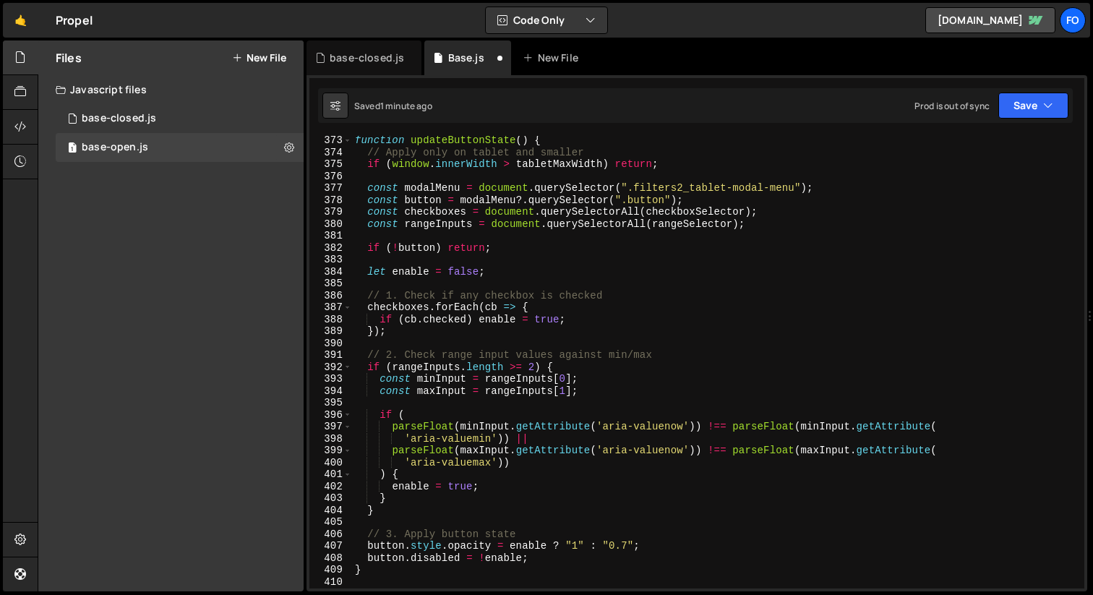
scroll to position [4429, 0]
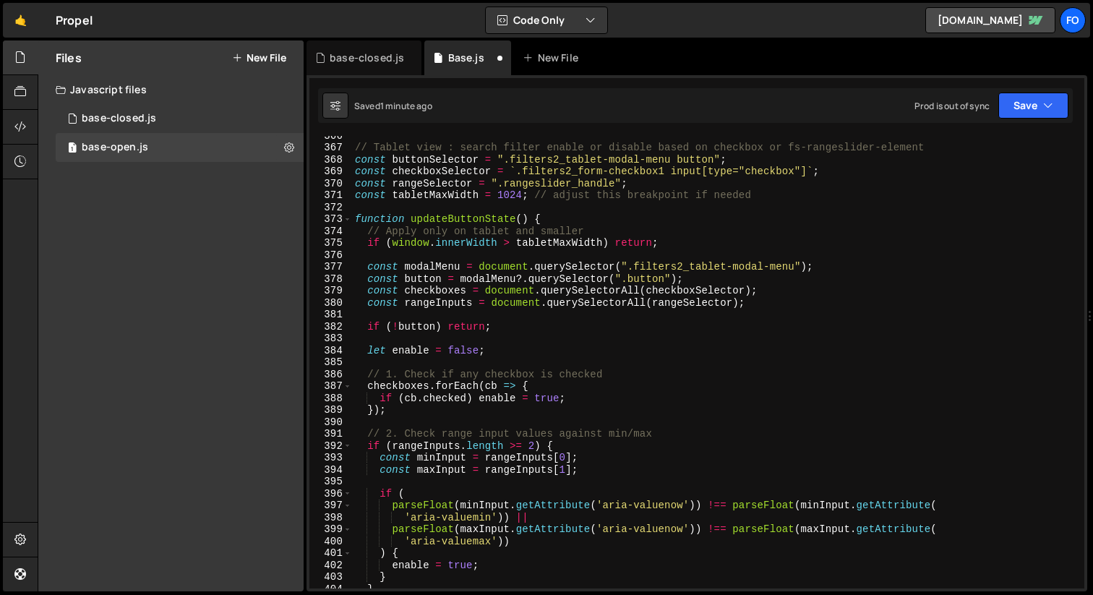
click at [354, 218] on div "// Tablet view : search filter enable or disable based on checkbox or fs-ranges…" at bounding box center [715, 367] width 726 height 476
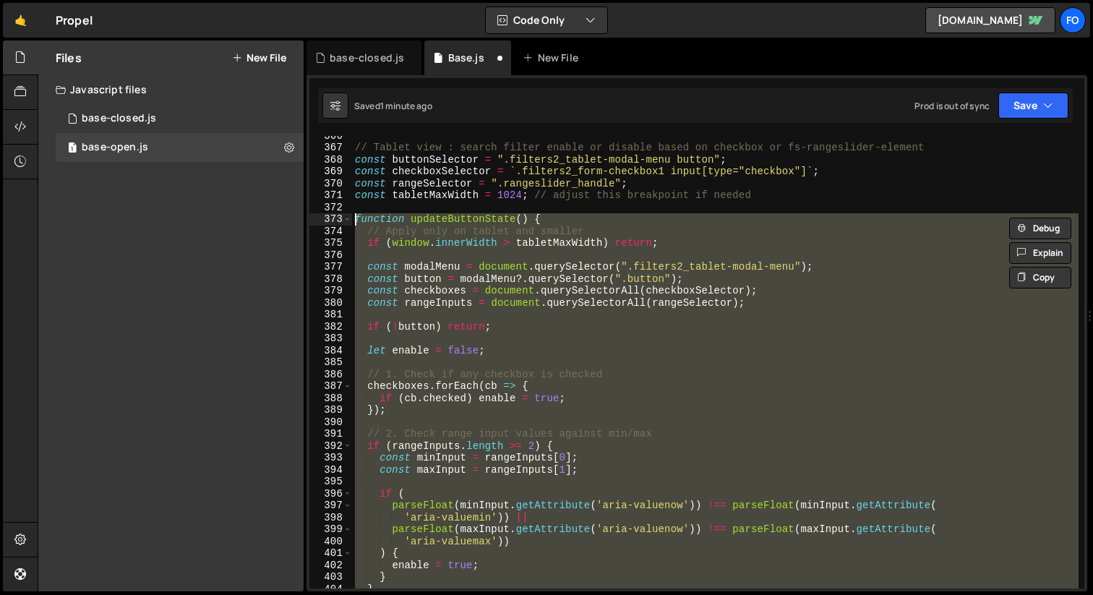
click at [356, 145] on div "// Tablet view : search filter enable or disable based on checkbox or fs-ranges…" at bounding box center [715, 367] width 726 height 476
type textarea "// Tablet view : search filter enable or disable based on checkbox or fs-ranges…"
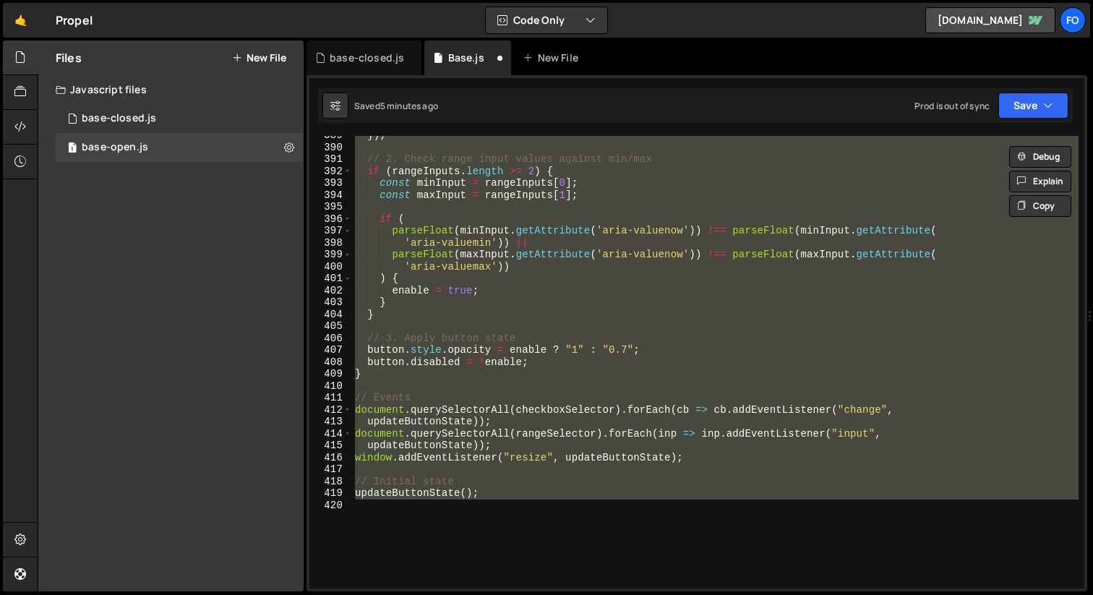
scroll to position [4703, 0]
paste textarea
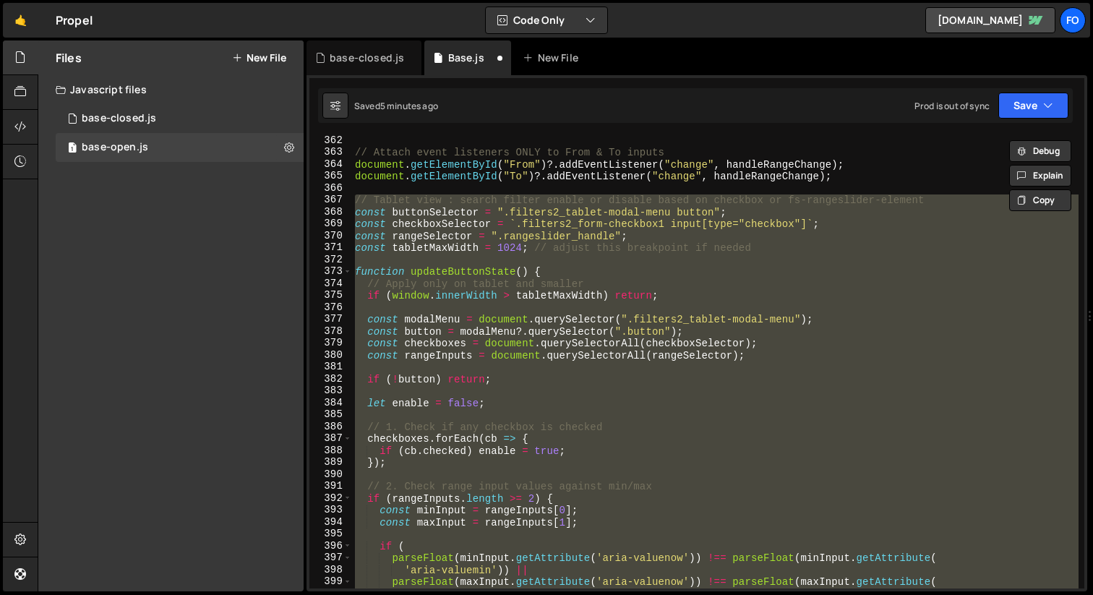
scroll to position [4377, 0]
click at [654, 228] on div "// Attach event listeners ONLY to From & To inputs document . getElementById ( …" at bounding box center [715, 362] width 726 height 452
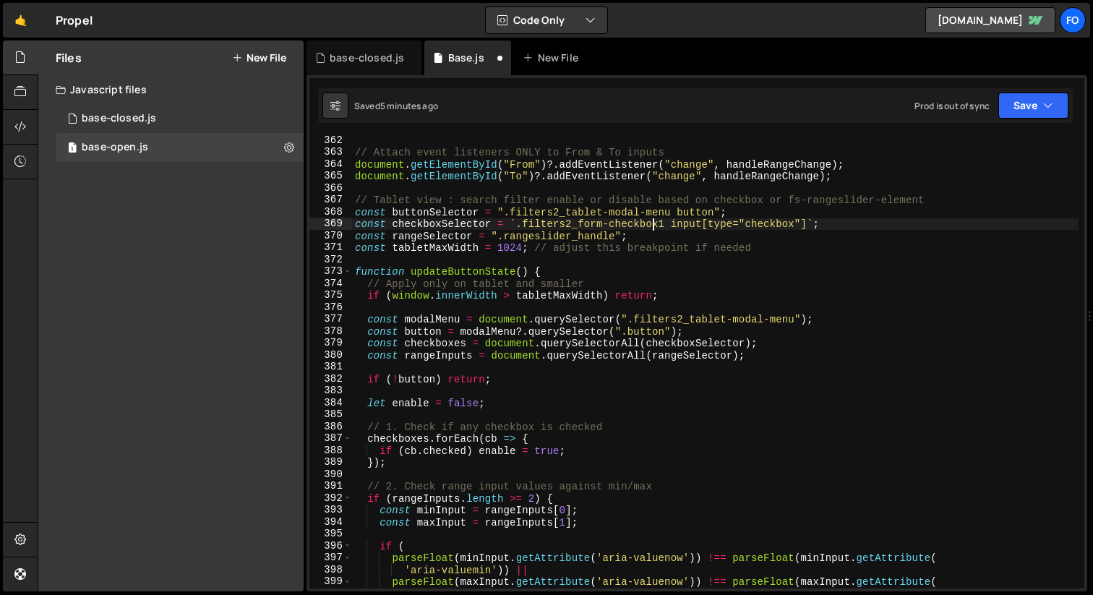
click at [356, 212] on div "// Attach event listeners ONLY to From & To inputs document . getElementById ( …" at bounding box center [715, 372] width 726 height 476
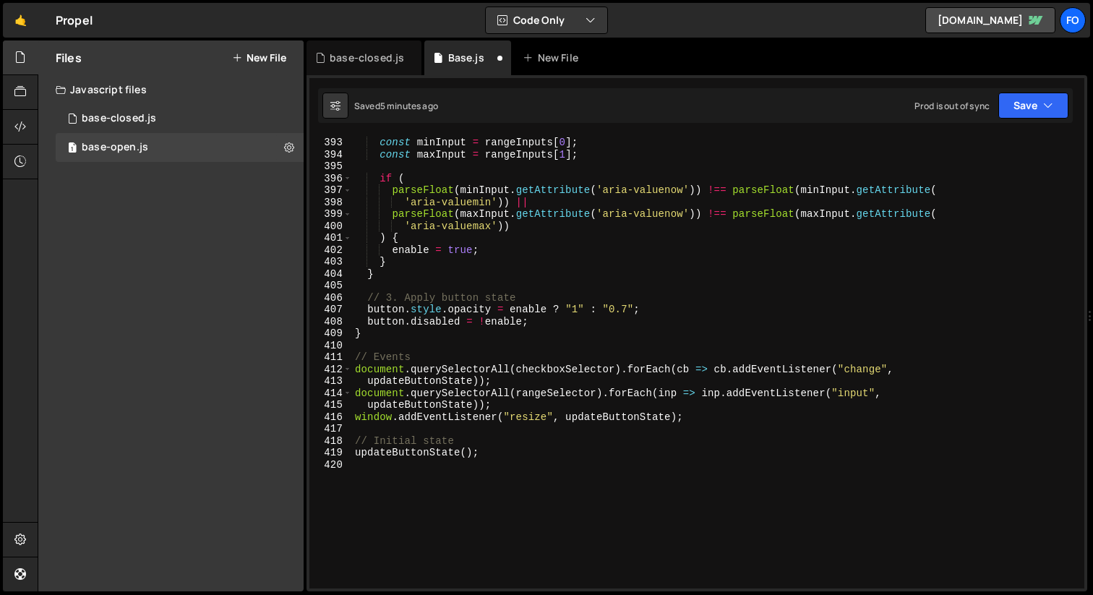
scroll to position [4744, 0]
click at [515, 446] on div "if ( rangeInputs . length >= 2 ) { const minInput = rangeInputs [ 0 ] ; const m…" at bounding box center [715, 362] width 726 height 476
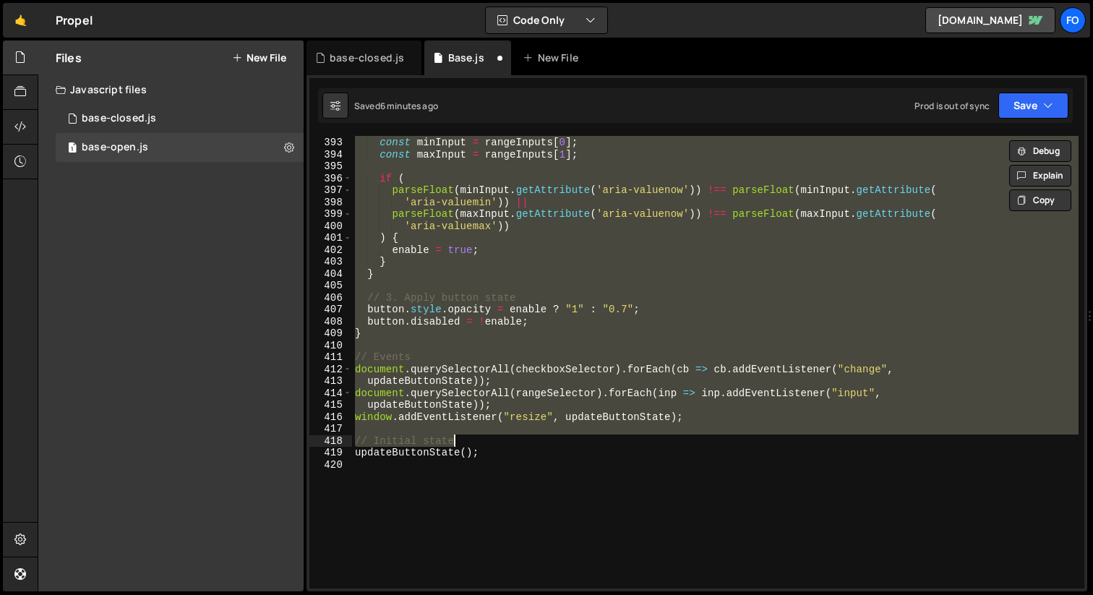
click at [515, 460] on div "if ( rangeInputs . length >= 2 ) { const minInput = rangeInputs [ 0 ] ; const m…" at bounding box center [715, 362] width 726 height 476
type textarea "updateButtonState();"
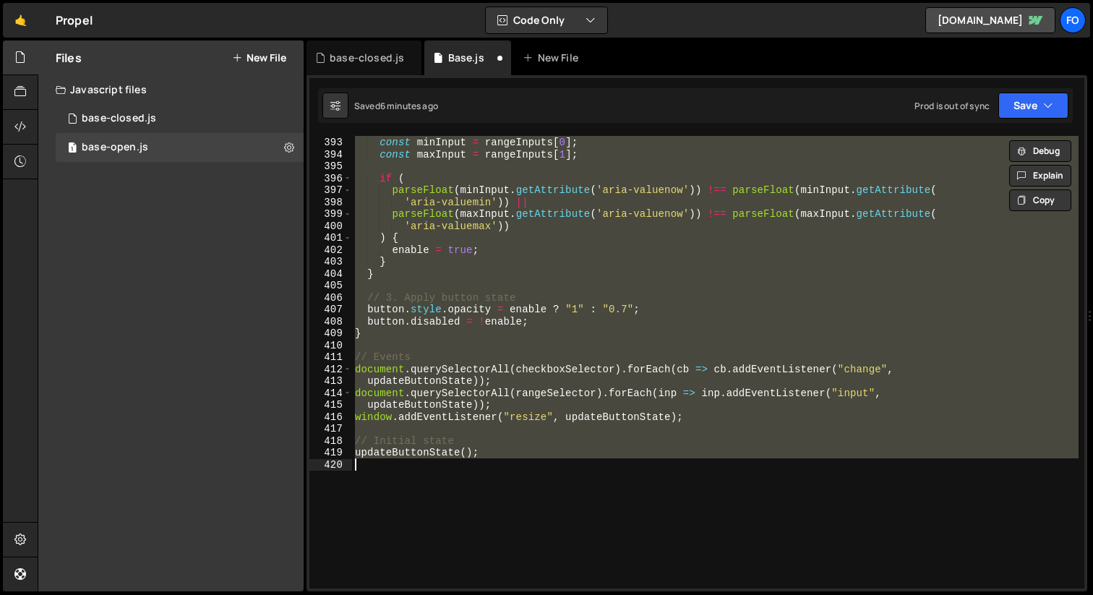
paste textarea
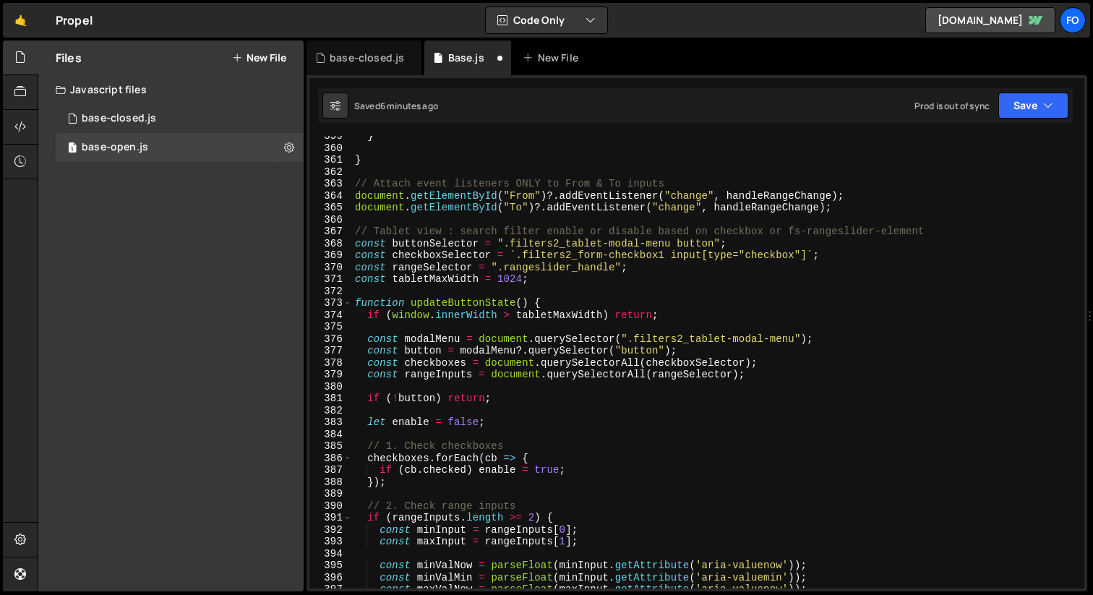
scroll to position [4340, 0]
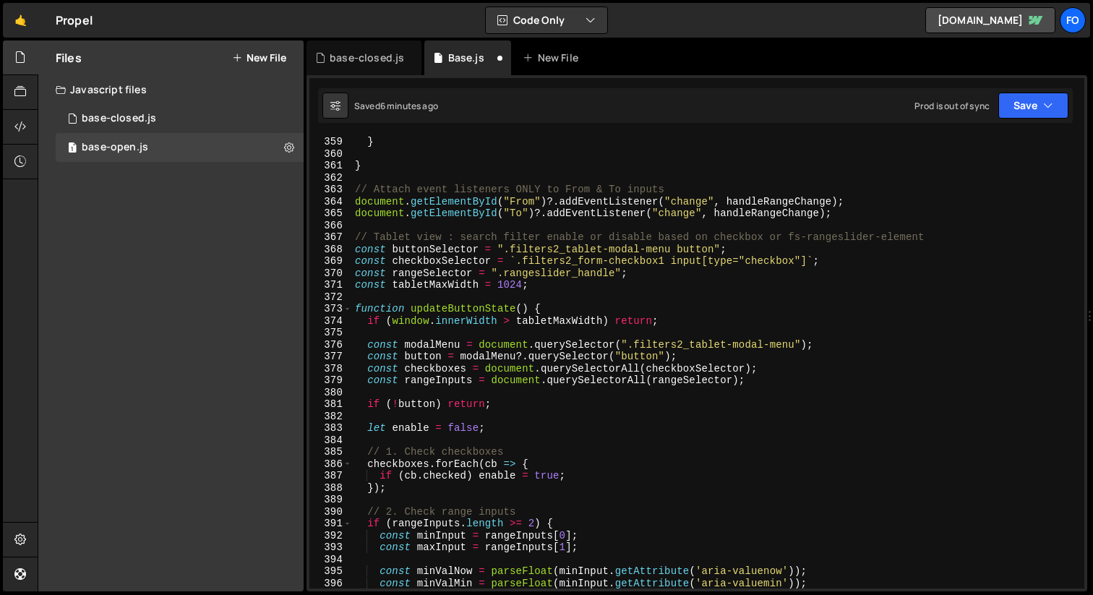
click at [897, 207] on div "} } // Attach event listeners ONLY to From & To inputs document . getElementByI…" at bounding box center [715, 374] width 726 height 476
type textarea "document.getElementById("To")?.addEventListener("change", handleRangeChange);"
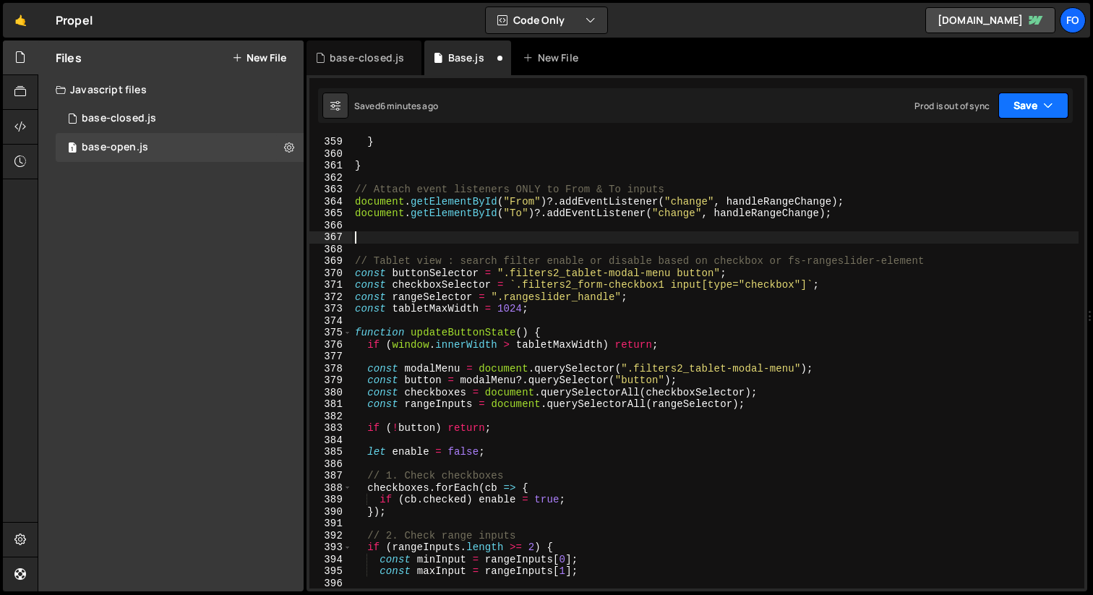
click at [1046, 100] on icon "button" at bounding box center [1048, 105] width 10 height 14
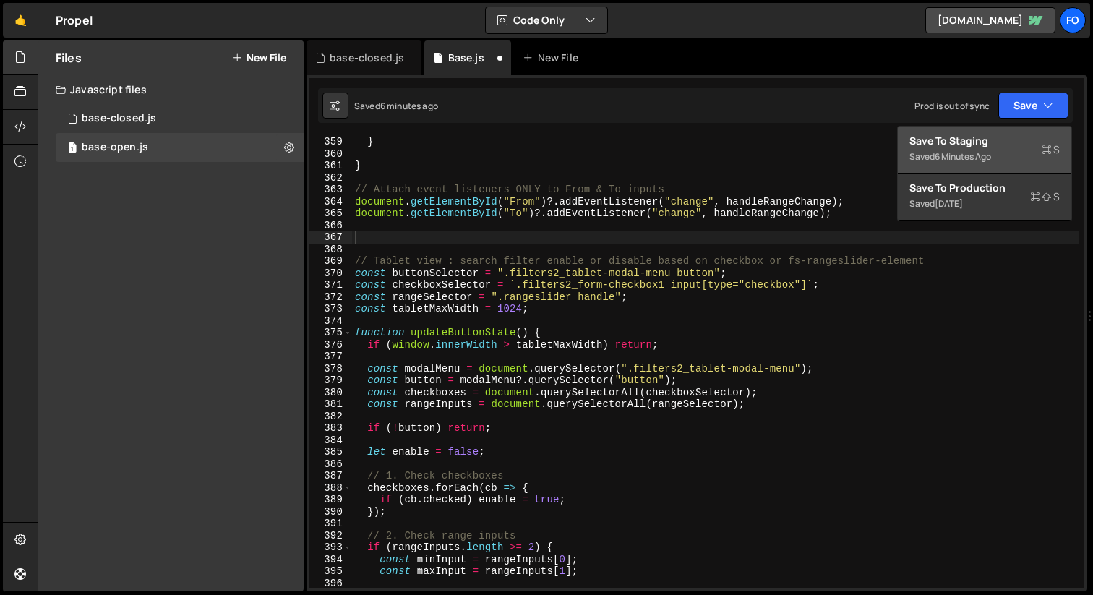
click at [998, 132] on button "Save to Staging S Saved 6 minutes ago" at bounding box center [983, 149] width 173 height 47
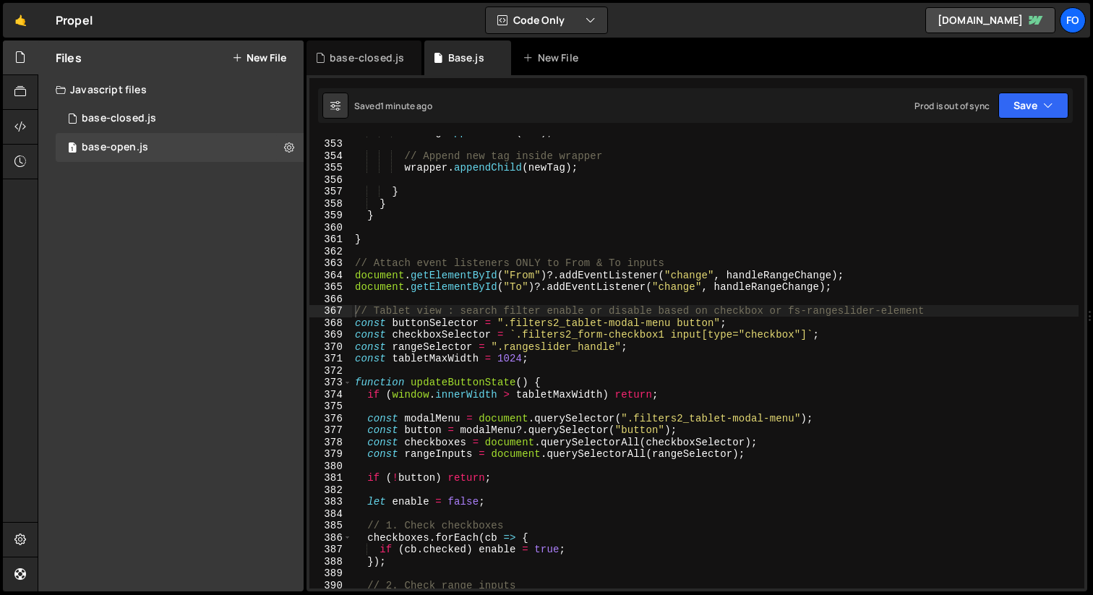
scroll to position [4266, 0]
drag, startPoint x: 622, startPoint y: 434, endPoint x: 707, endPoint y: 407, distance: 88.7
click at [622, 434] on div "newTag . appendChild ( btn ) ; // Append new tag inside wrapper wrapper . appen…" at bounding box center [715, 364] width 726 height 476
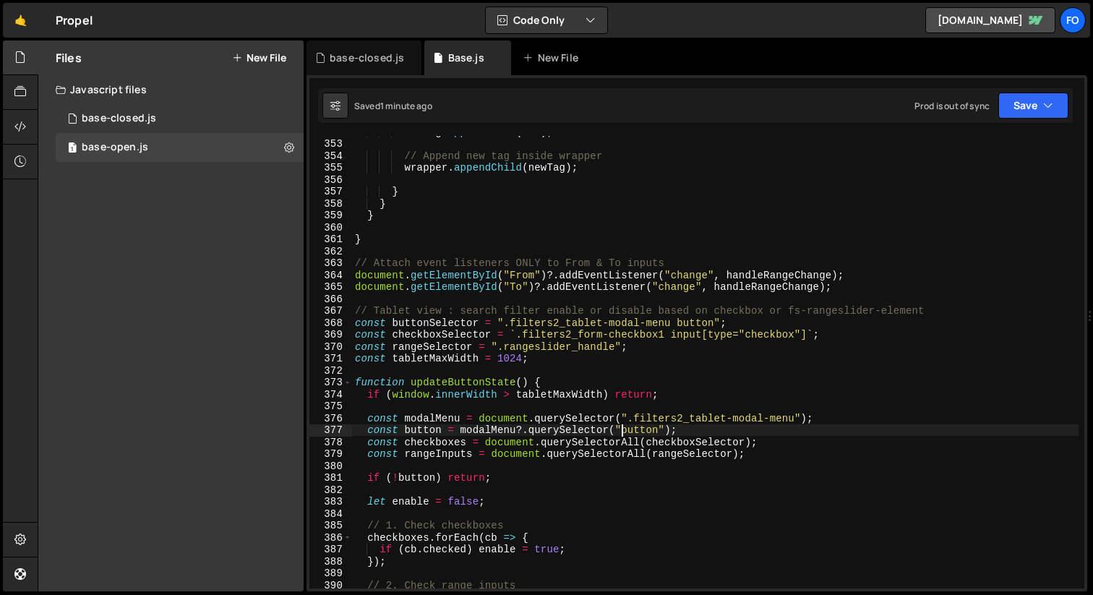
scroll to position [0, 19]
type textarea "const button = modalMenu?.querySelector(".button");"
click at [1036, 98] on button "Save" at bounding box center [1033, 105] width 70 height 26
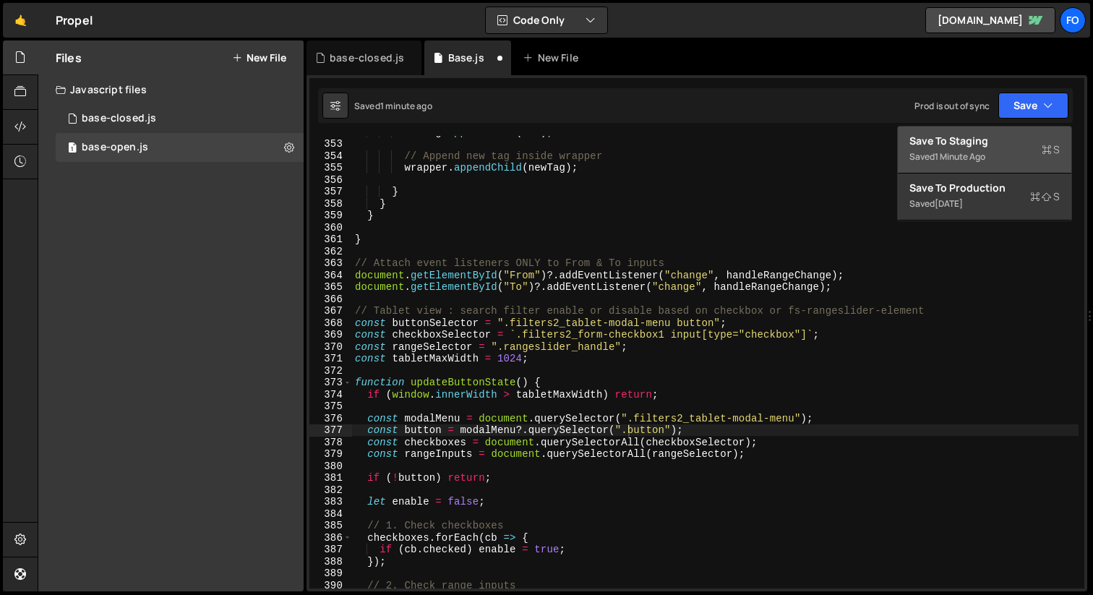
click at [991, 143] on div "Save to Staging S" at bounding box center [984, 141] width 150 height 14
